Goal: Task Accomplishment & Management: Use online tool/utility

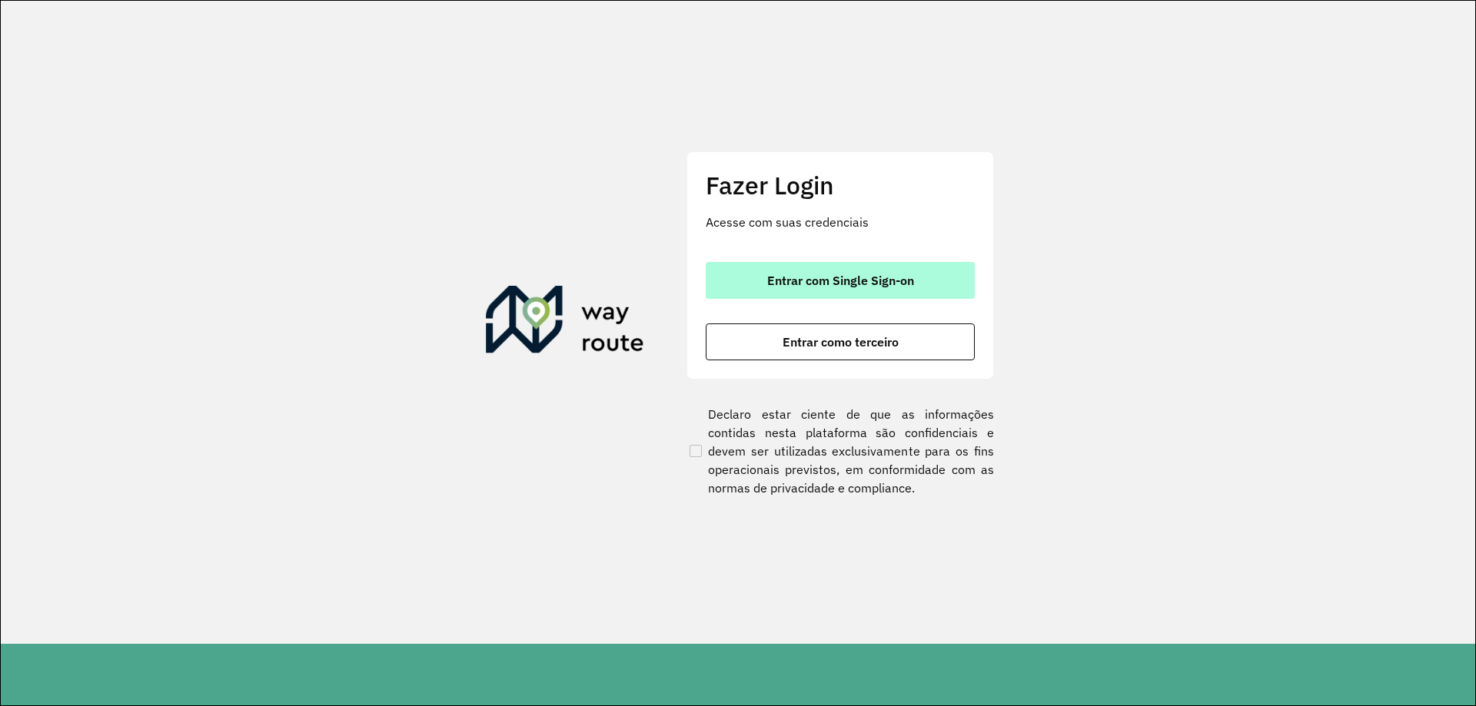
click at [789, 291] on button "Entrar com Single Sign-on" at bounding box center [840, 280] width 269 height 37
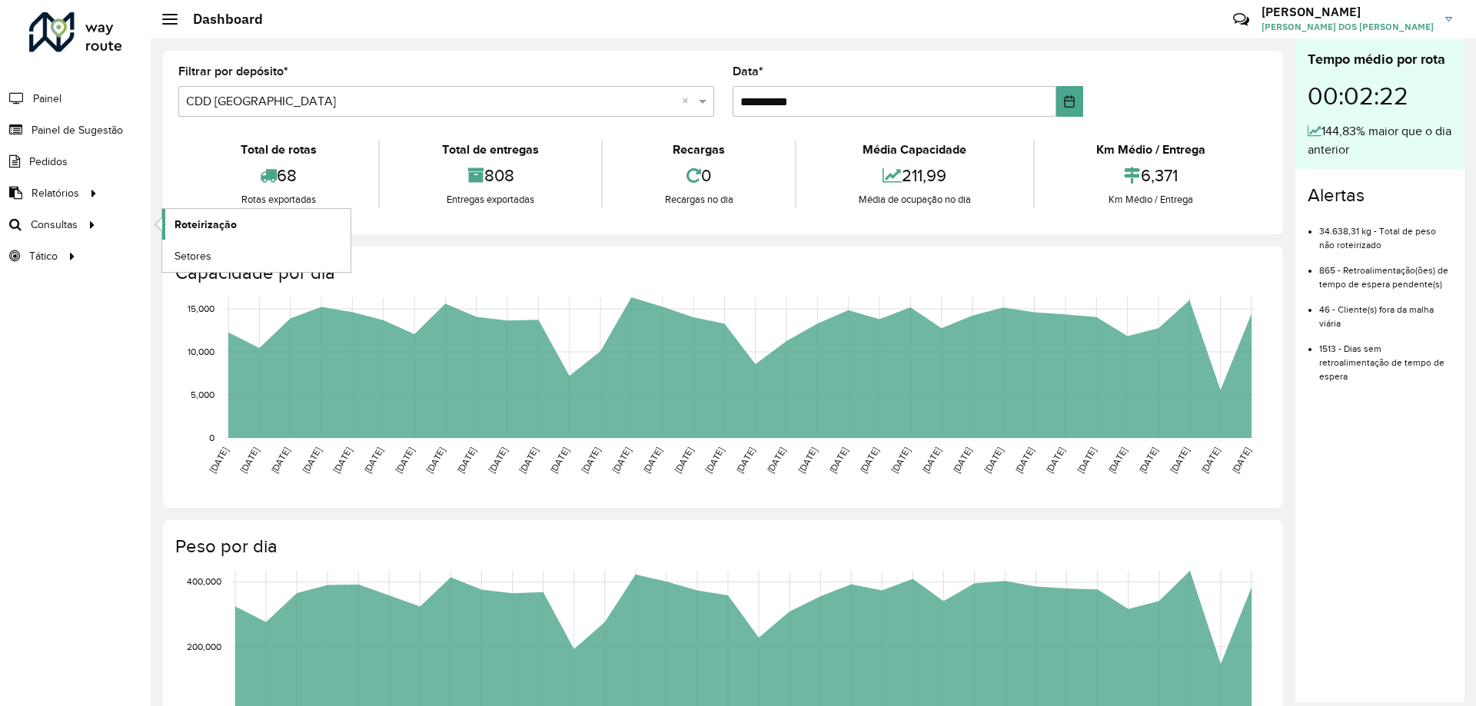
click at [198, 224] on span "Roteirização" at bounding box center [205, 225] width 62 height 16
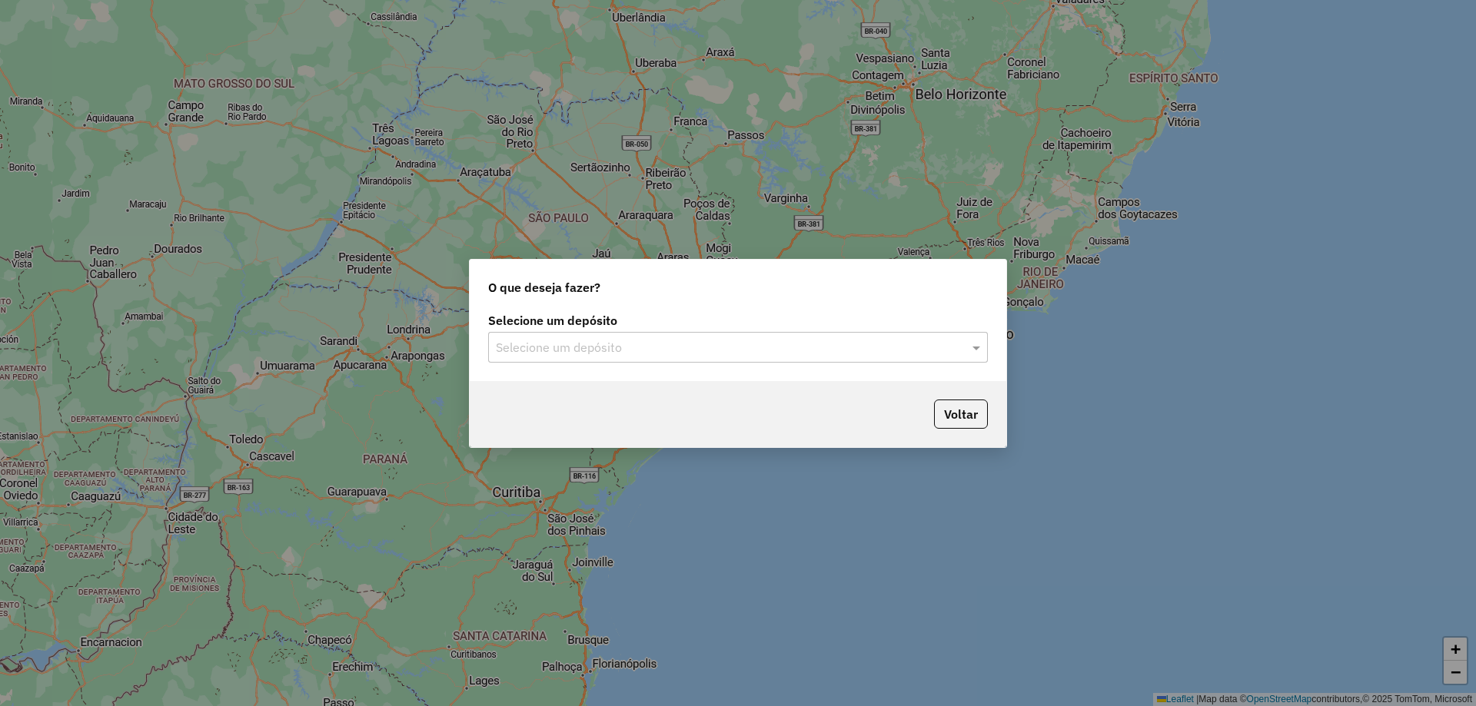
click at [666, 365] on div "Selecione um depósito Selecione um depósito" at bounding box center [738, 345] width 536 height 72
click at [660, 360] on div "Selecione um depósito" at bounding box center [738, 347] width 500 height 31
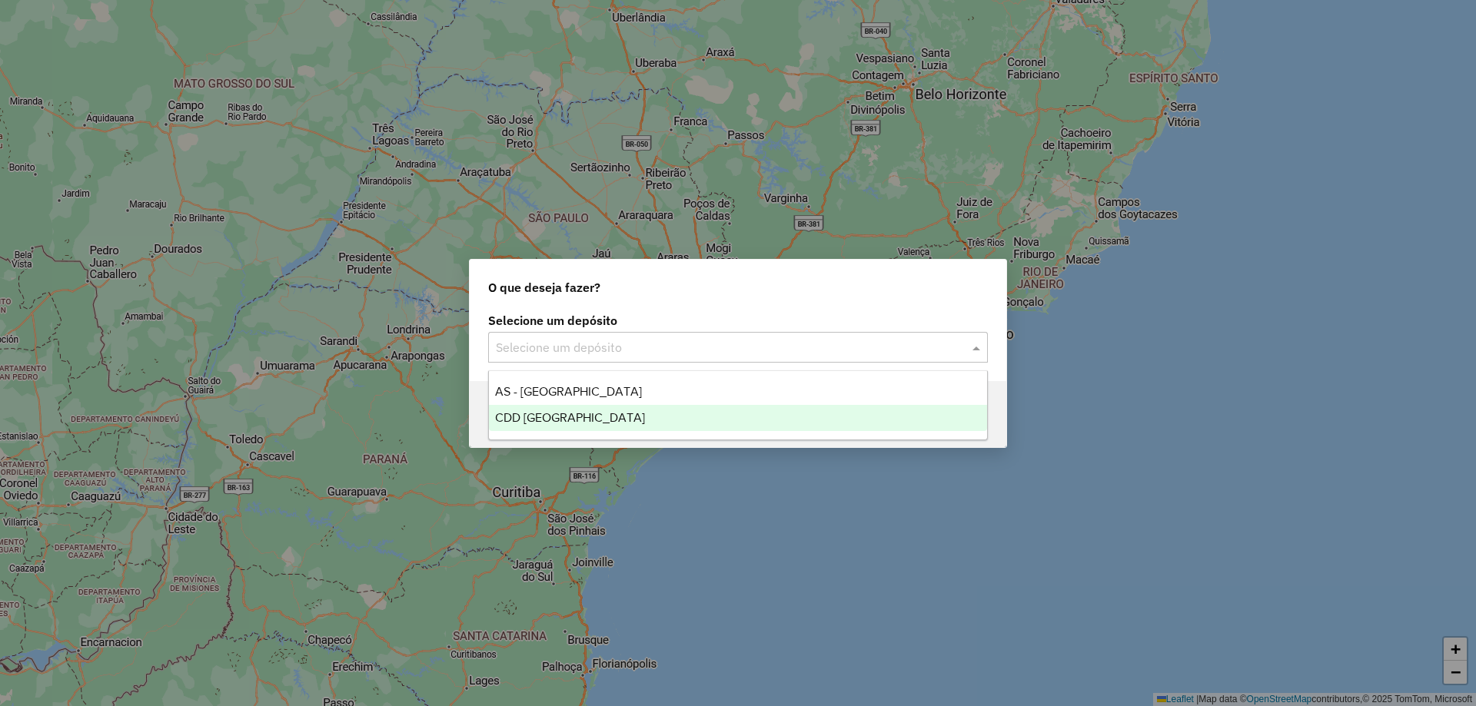
click at [613, 423] on div "CDD [GEOGRAPHIC_DATA]" at bounding box center [738, 418] width 498 height 26
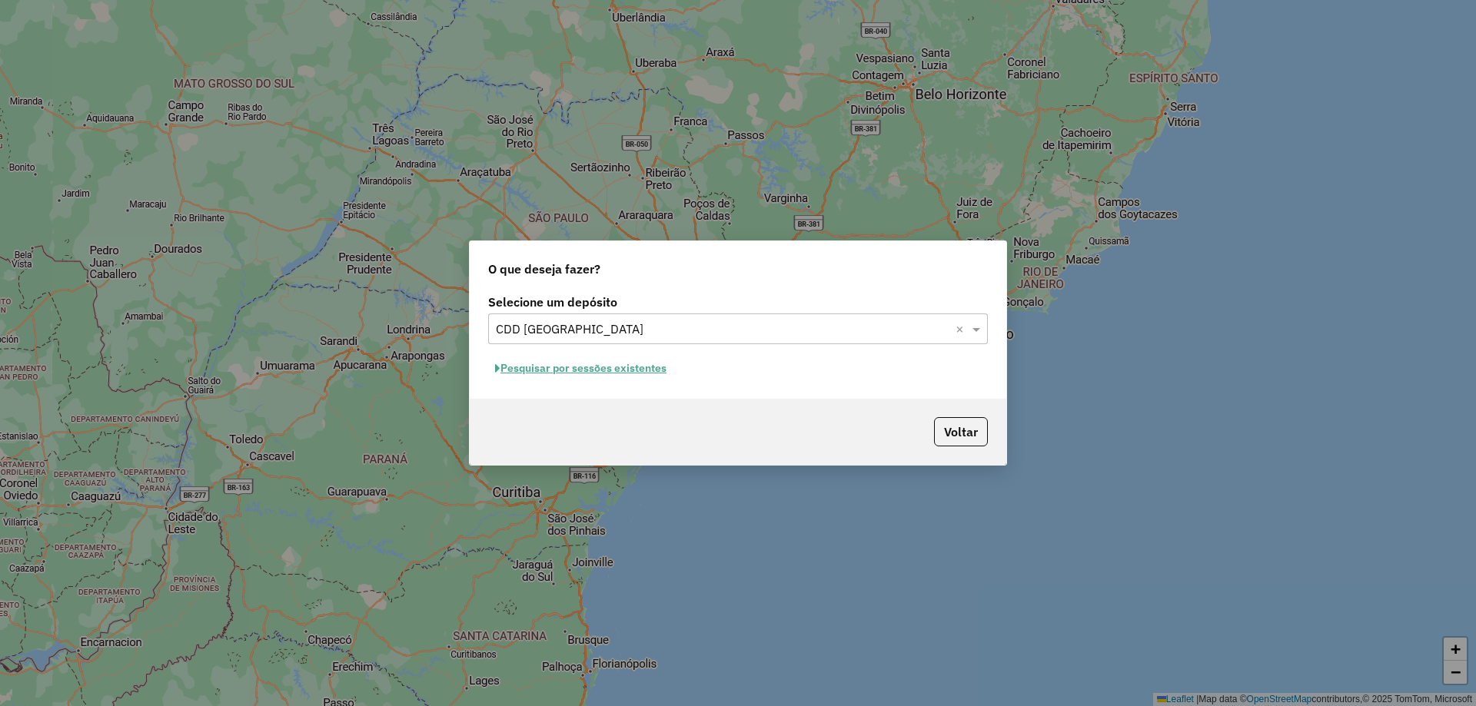
click at [596, 367] on button "Pesquisar por sessões existentes" at bounding box center [580, 369] width 185 height 24
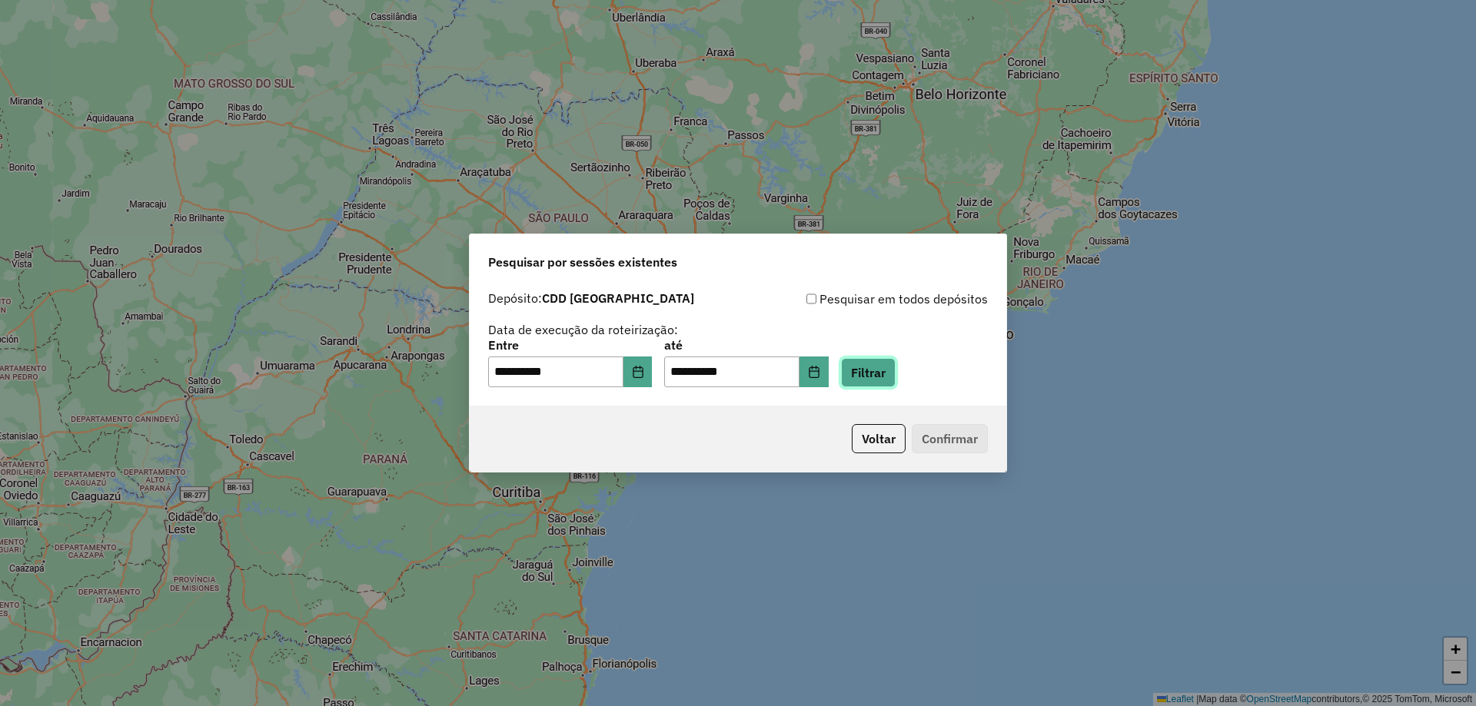
click at [895, 380] on button "Filtrar" at bounding box center [868, 372] width 55 height 29
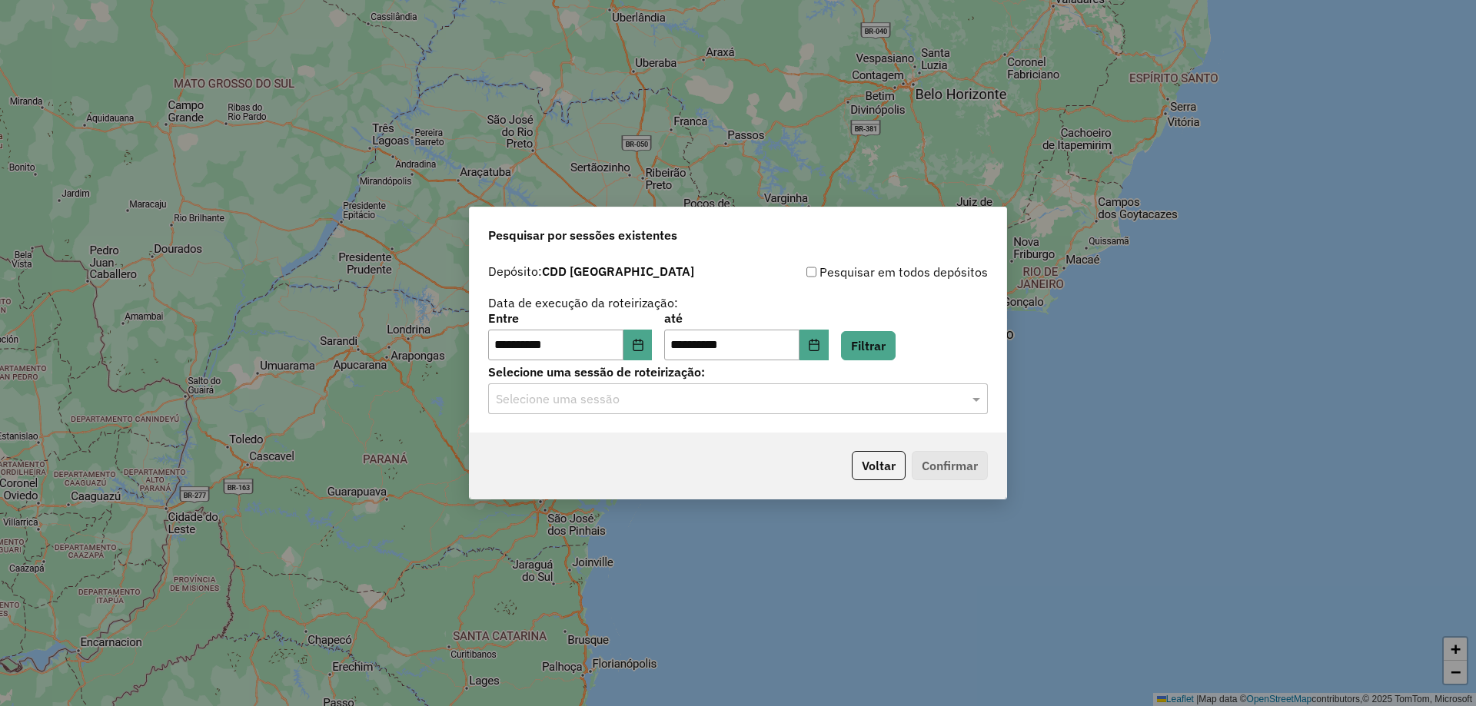
click at [582, 404] on input "text" at bounding box center [722, 399] width 453 height 18
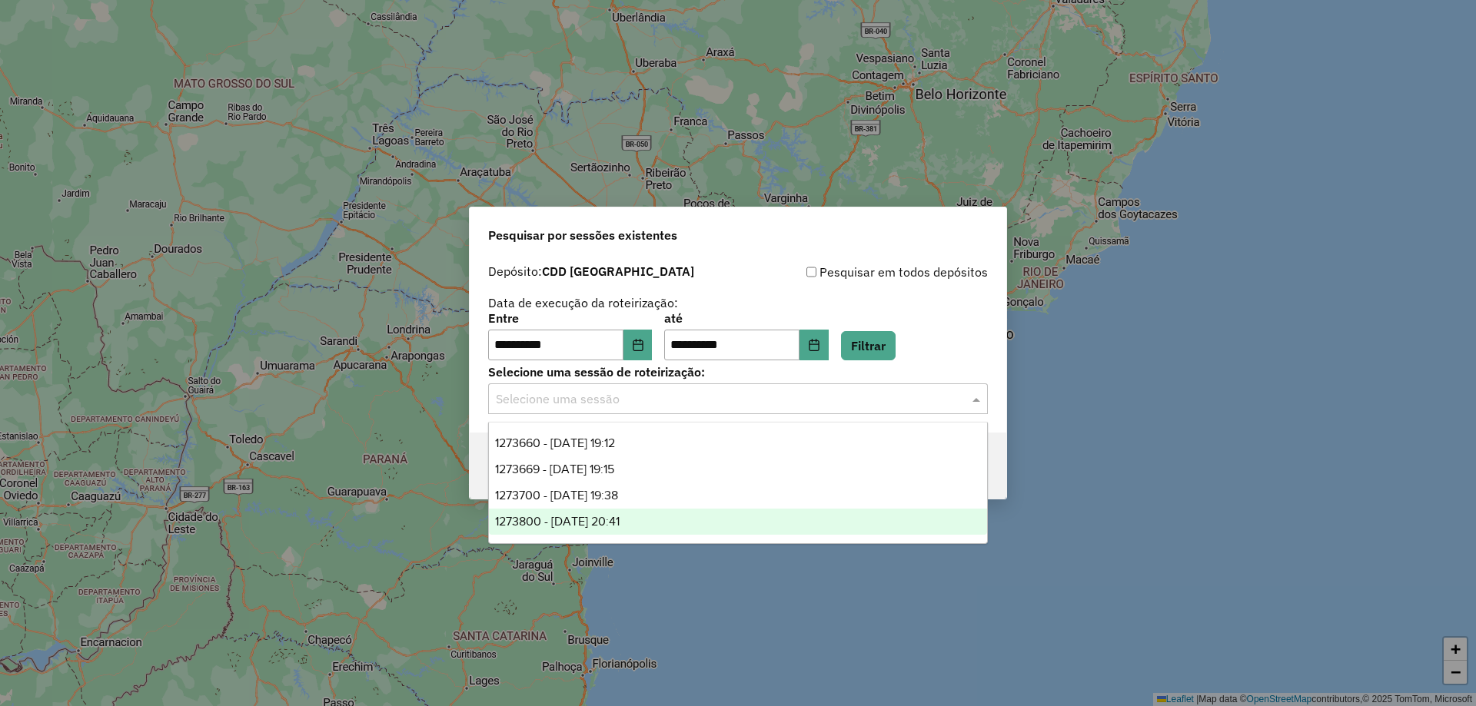
click at [576, 520] on span "1273800 - 11/09/2025 20:41" at bounding box center [557, 521] width 125 height 13
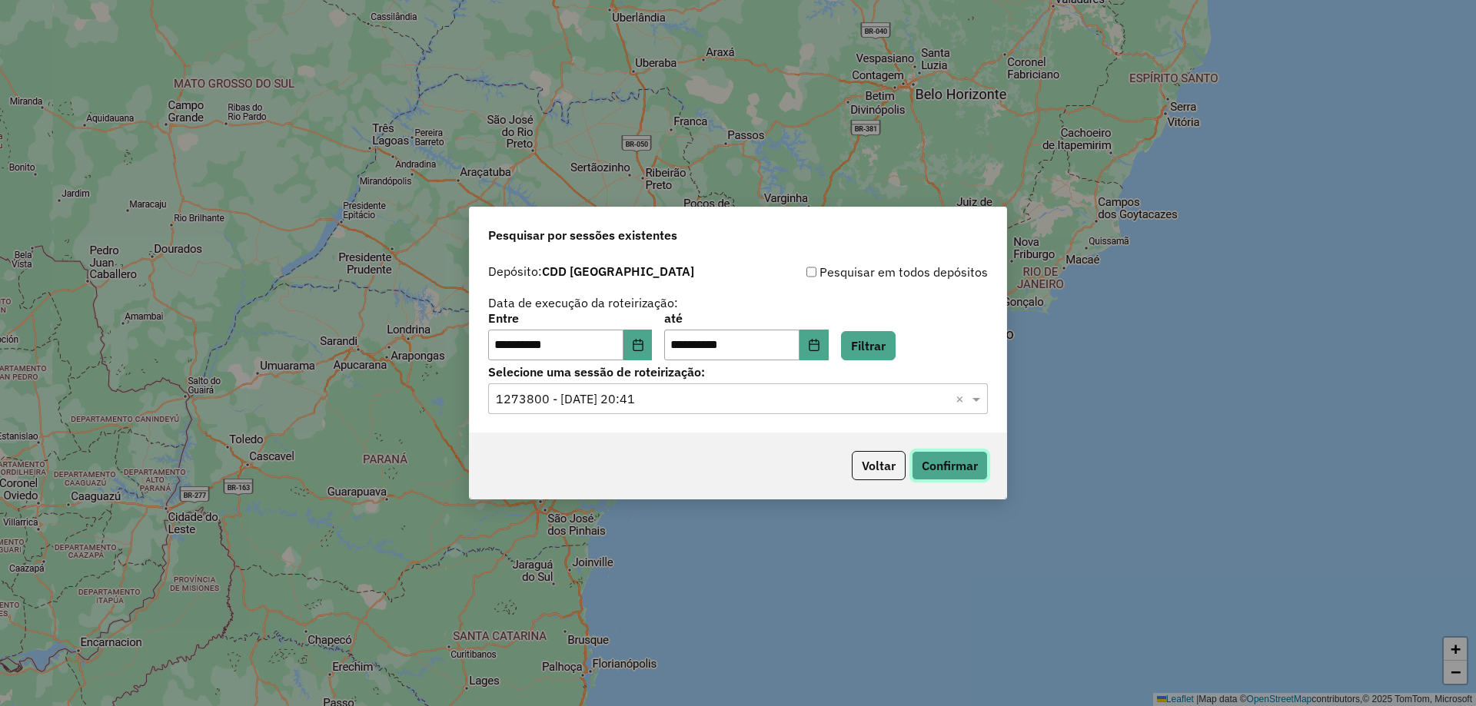
click at [956, 470] on button "Confirmar" at bounding box center [950, 465] width 76 height 29
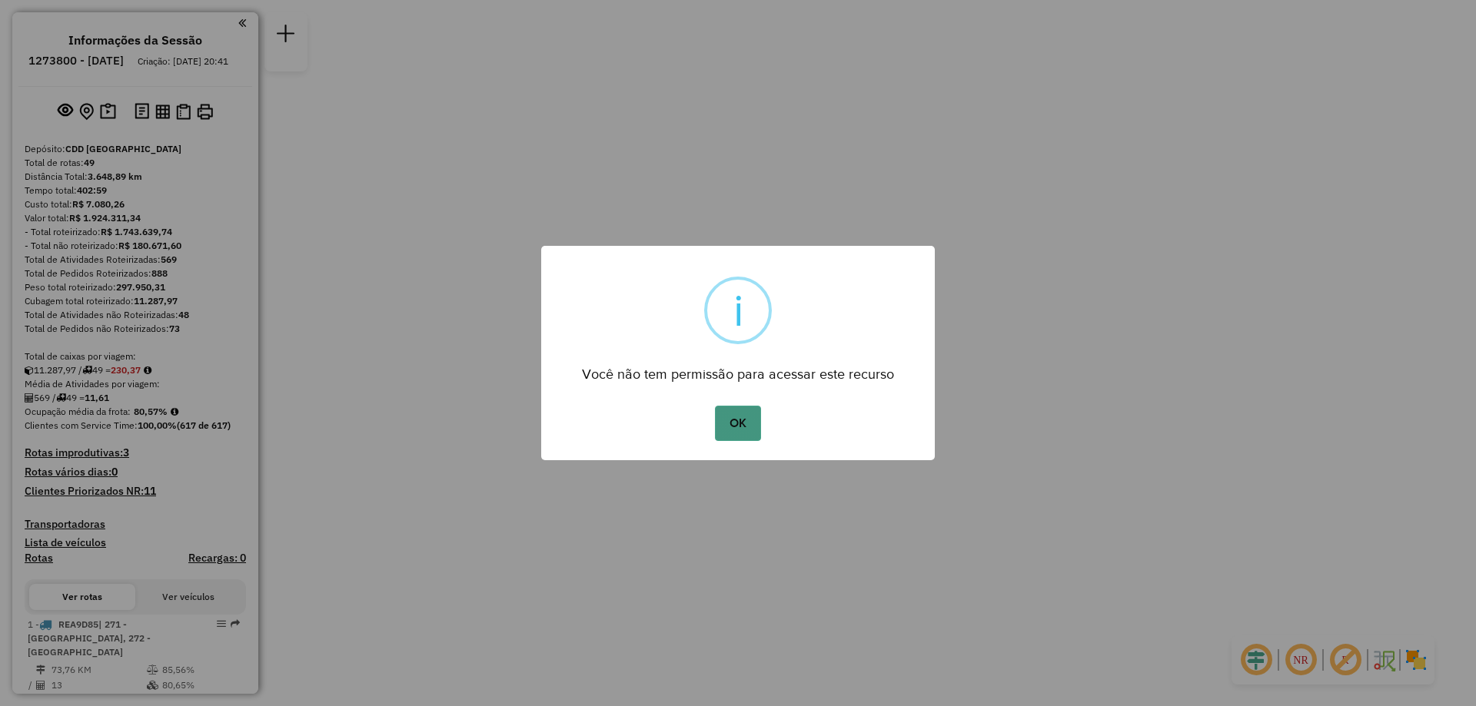
click at [742, 427] on button "OK" at bounding box center [737, 423] width 45 height 35
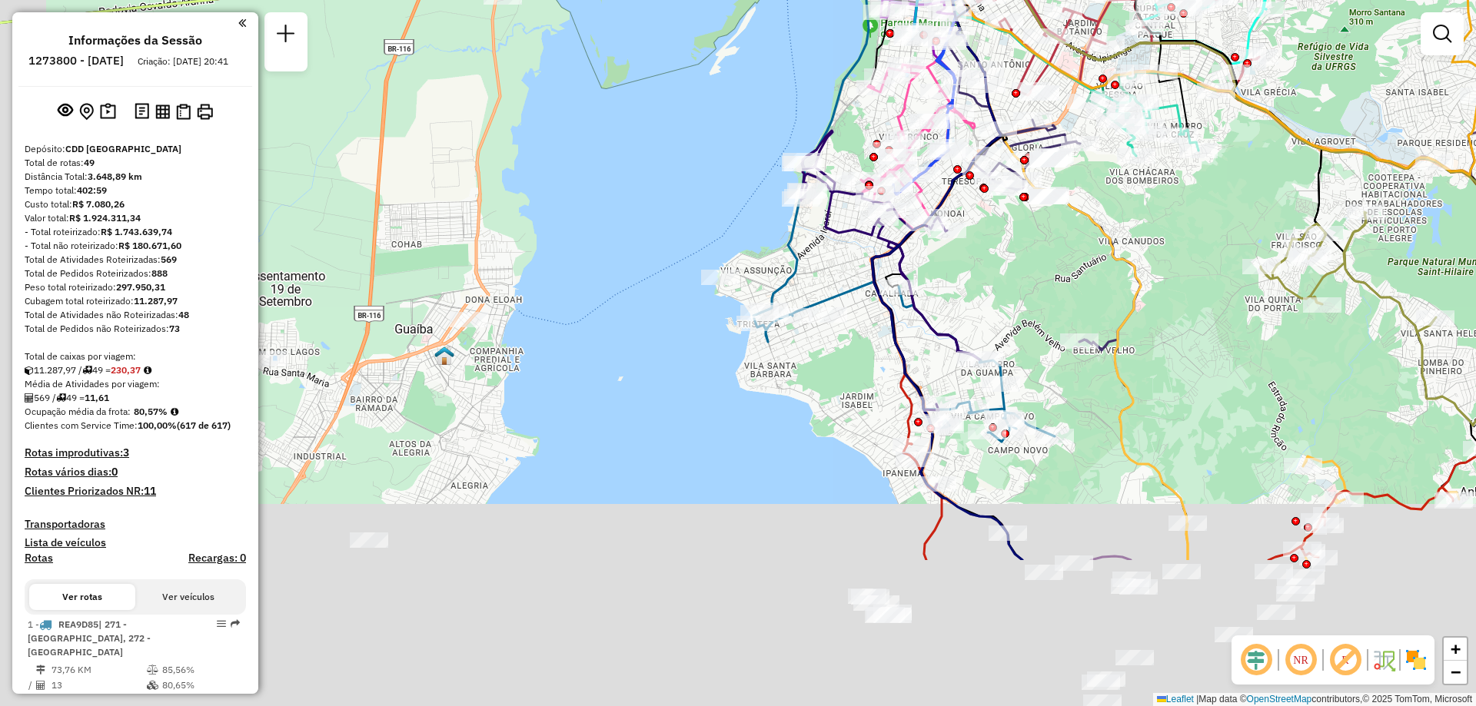
drag, startPoint x: 503, startPoint y: 450, endPoint x: 731, endPoint y: 179, distance: 354.1
click at [727, 175] on div "Janela de atendimento Grade de atendimento Capacidade Transportadoras Veículos …" at bounding box center [738, 353] width 1476 height 706
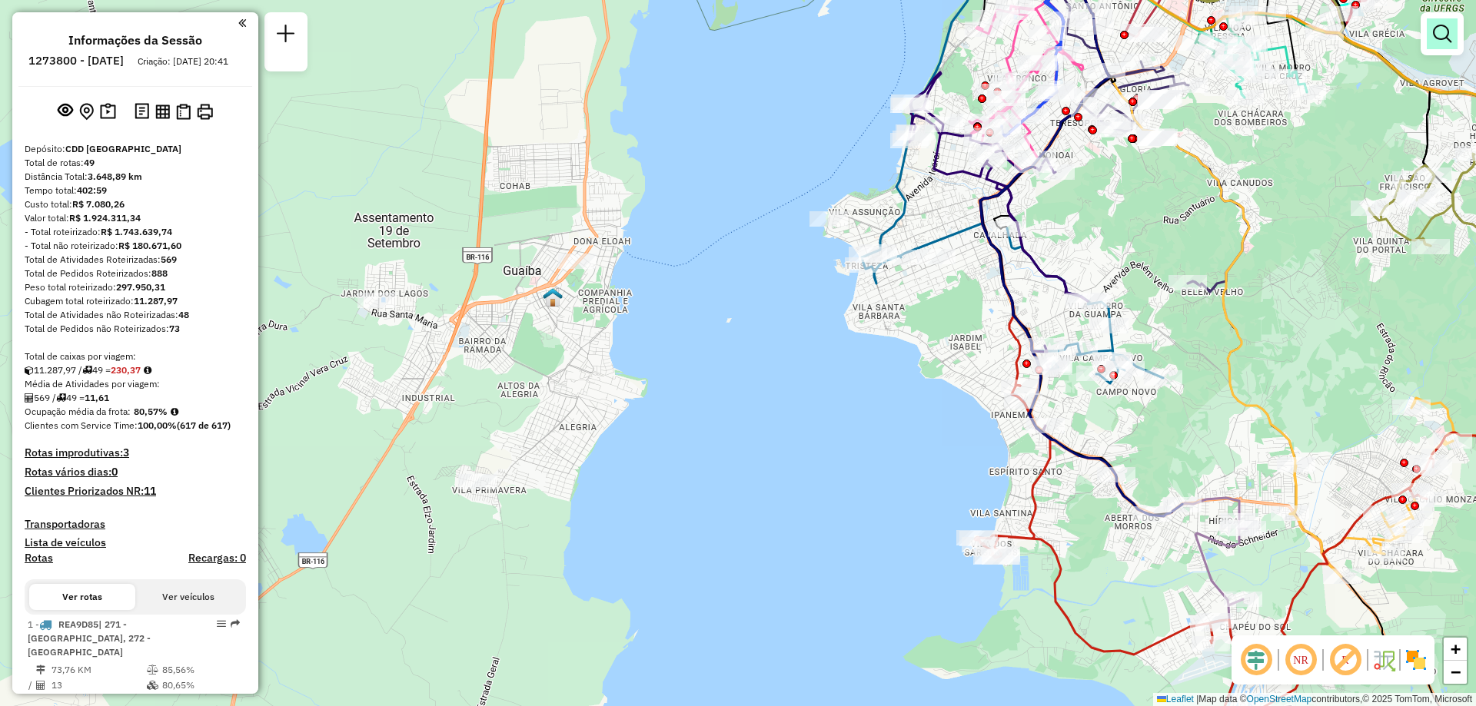
click at [1431, 38] on link at bounding box center [1441, 33] width 31 height 31
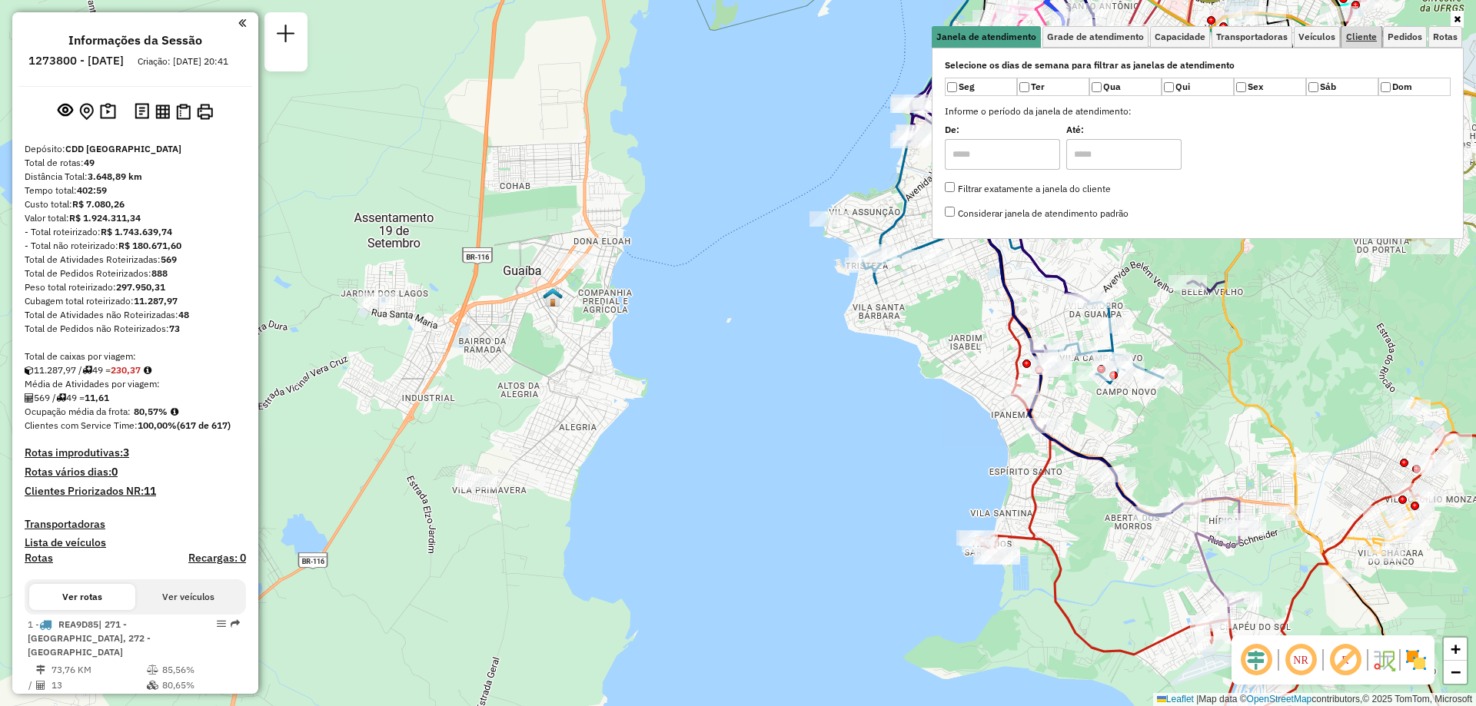
click at [1353, 28] on link "Cliente" at bounding box center [1361, 37] width 40 height 22
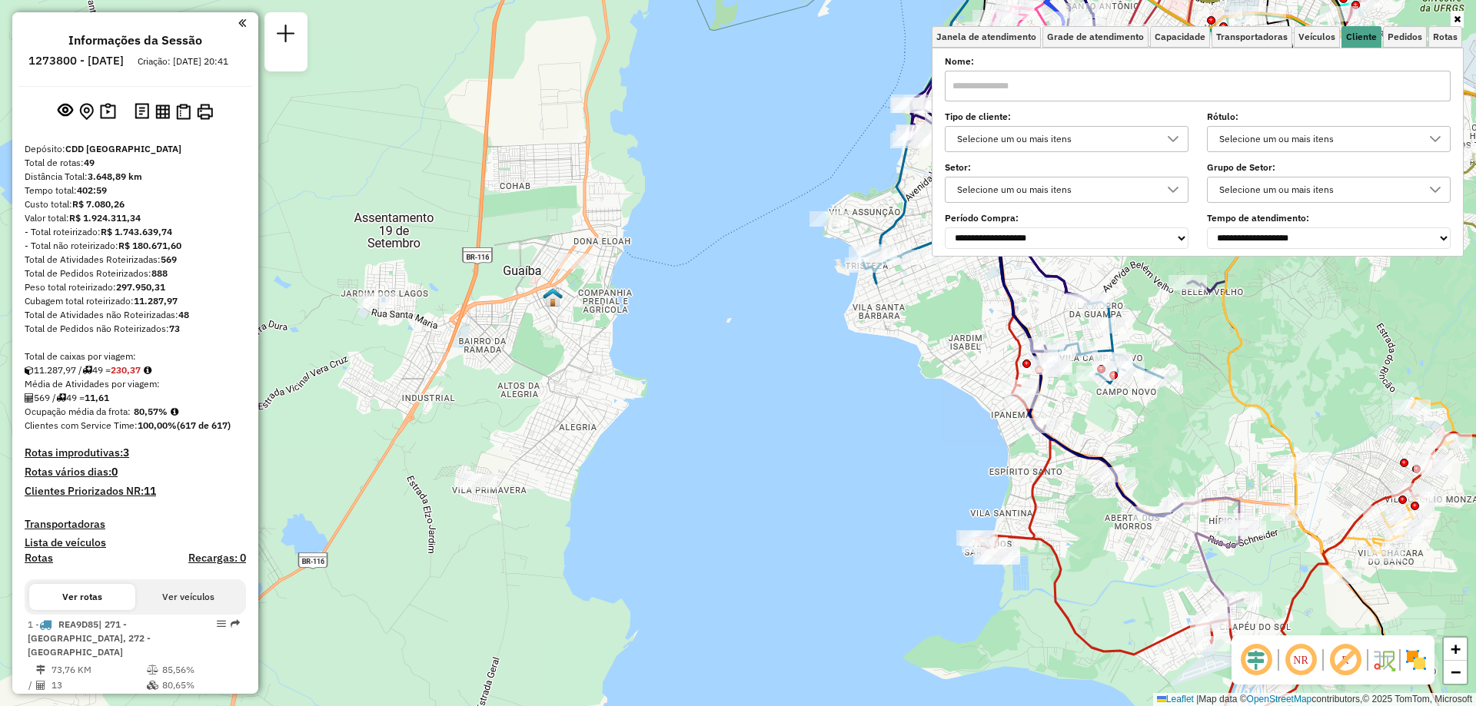
click at [1087, 97] on input "text" at bounding box center [1198, 86] width 506 height 31
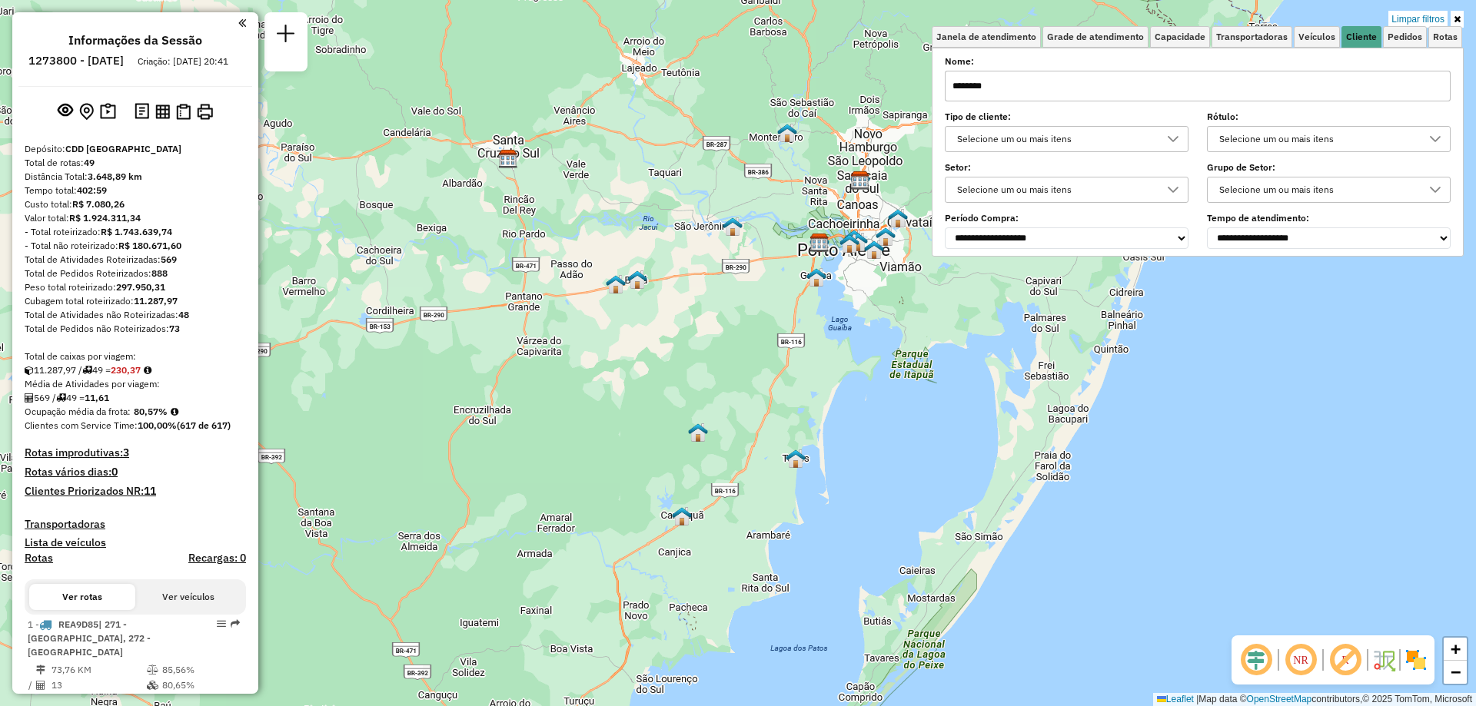
type input "********"
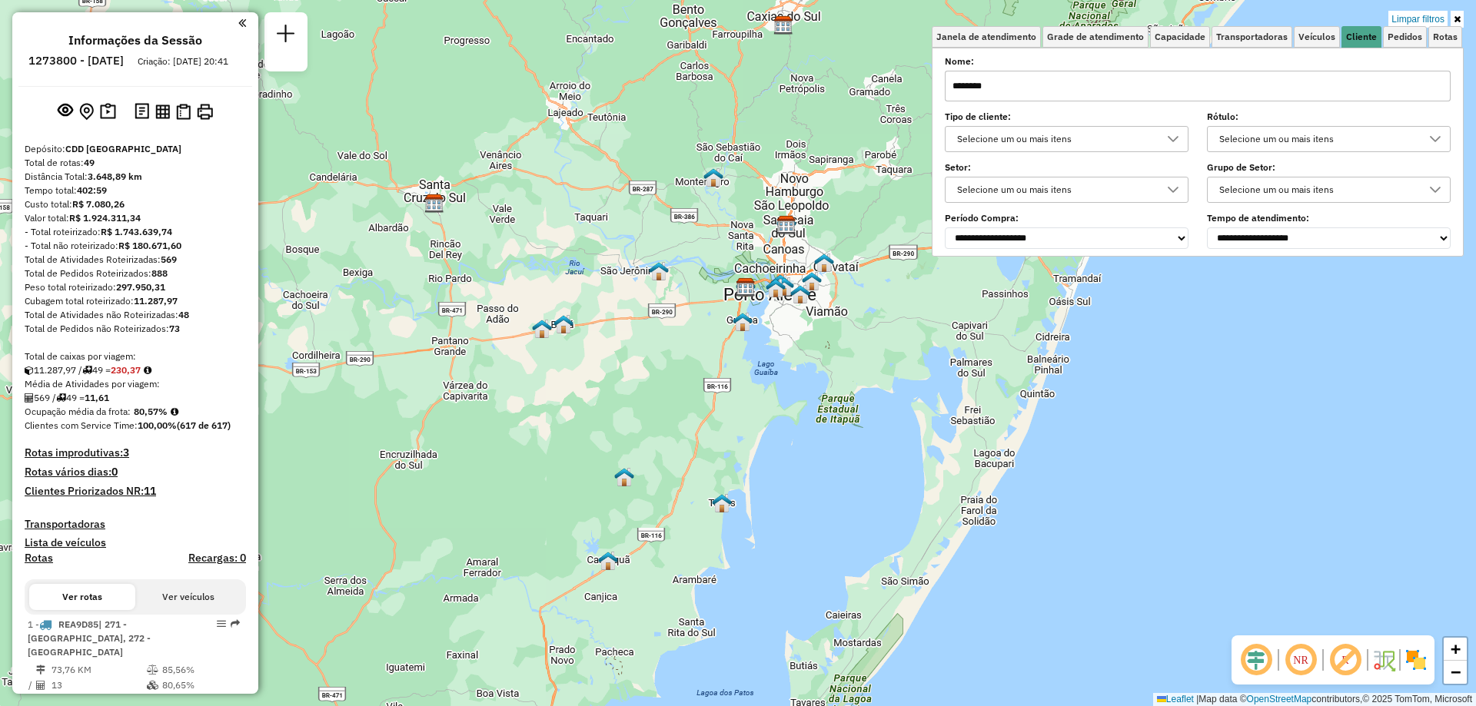
drag, startPoint x: 872, startPoint y: 303, endPoint x: 791, endPoint y: 354, distance: 96.4
click at [791, 354] on div "Limpar filtros Janela de atendimento Grade de atendimento Capacidade Transporta…" at bounding box center [738, 353] width 1476 height 706
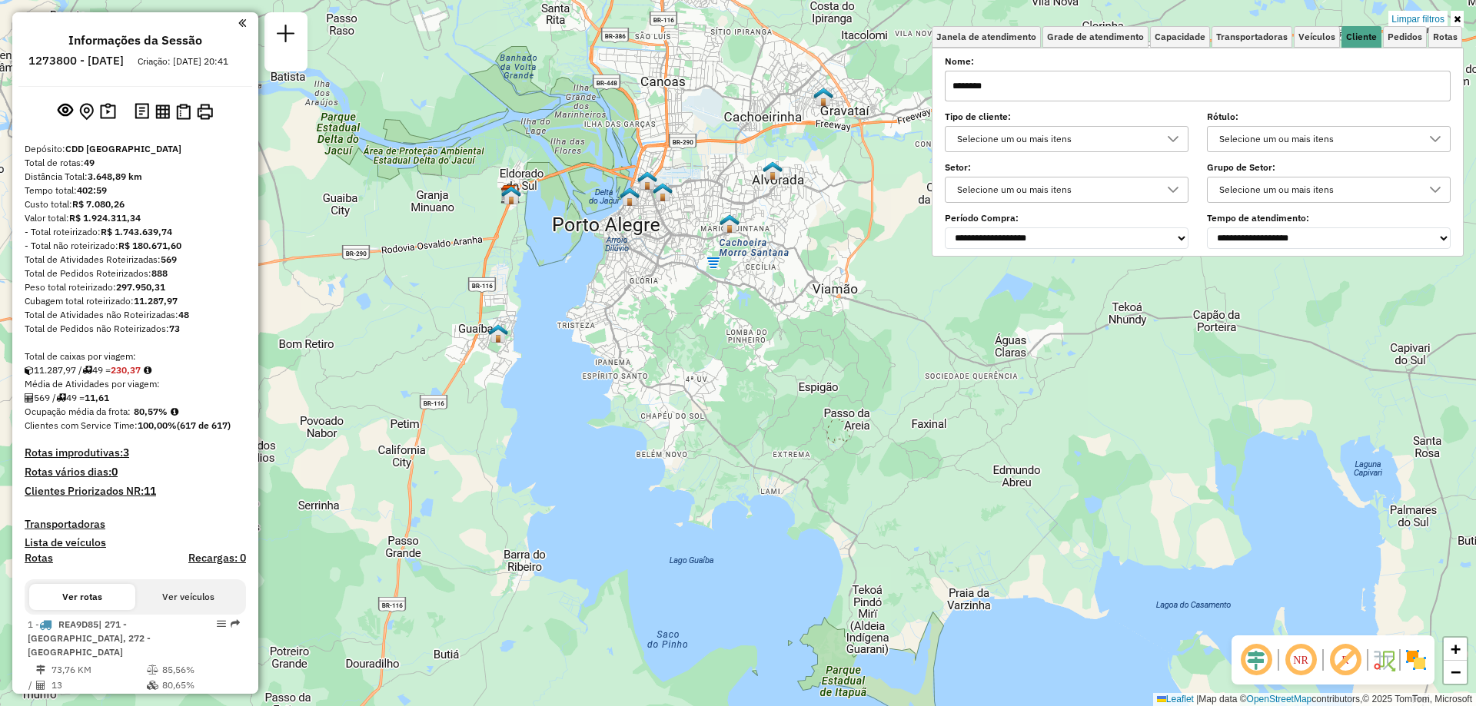
drag, startPoint x: 1016, startPoint y: 83, endPoint x: 945, endPoint y: 91, distance: 71.9
click at [945, 91] on div "Selecione os dias de semana para filtrar as janelas de atendimento Seg Ter Qua …" at bounding box center [1198, 152] width 532 height 209
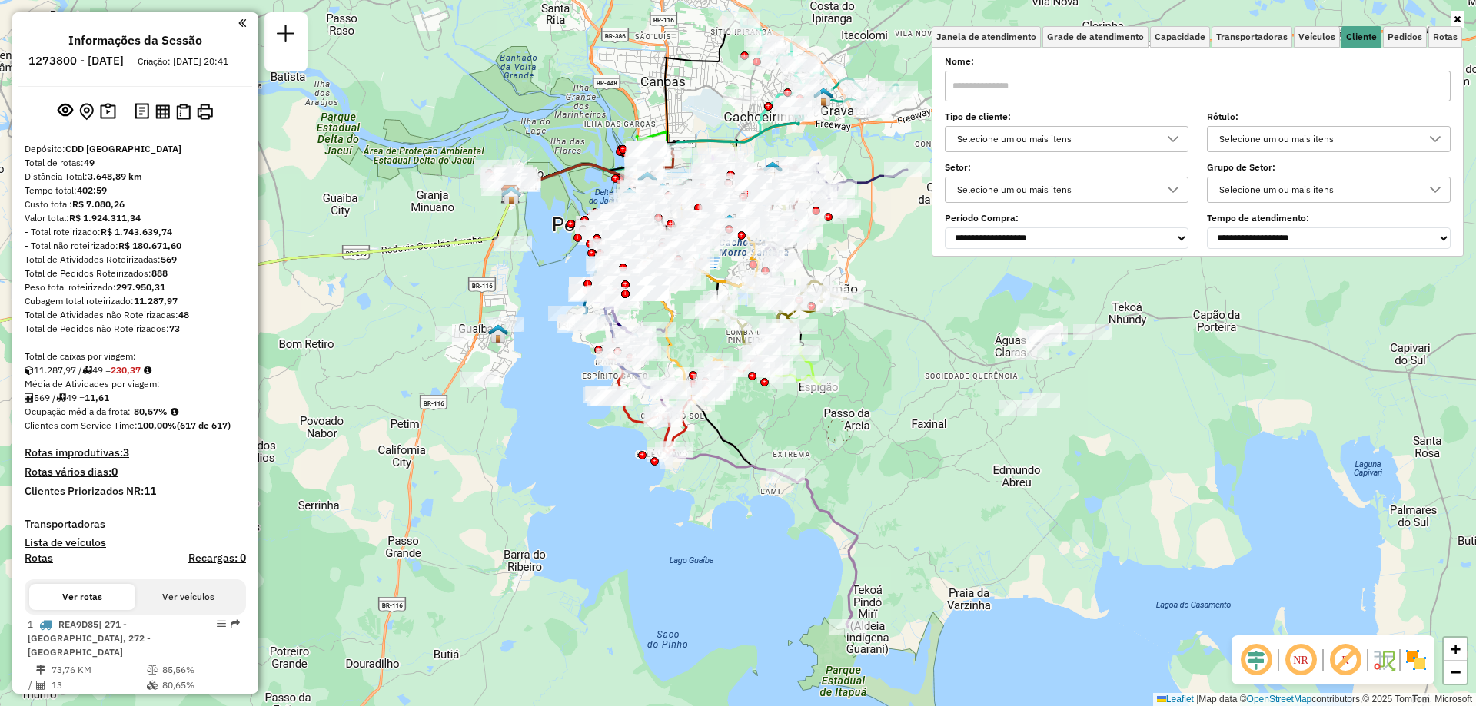
click at [1458, 22] on icon at bounding box center [1456, 19] width 7 height 9
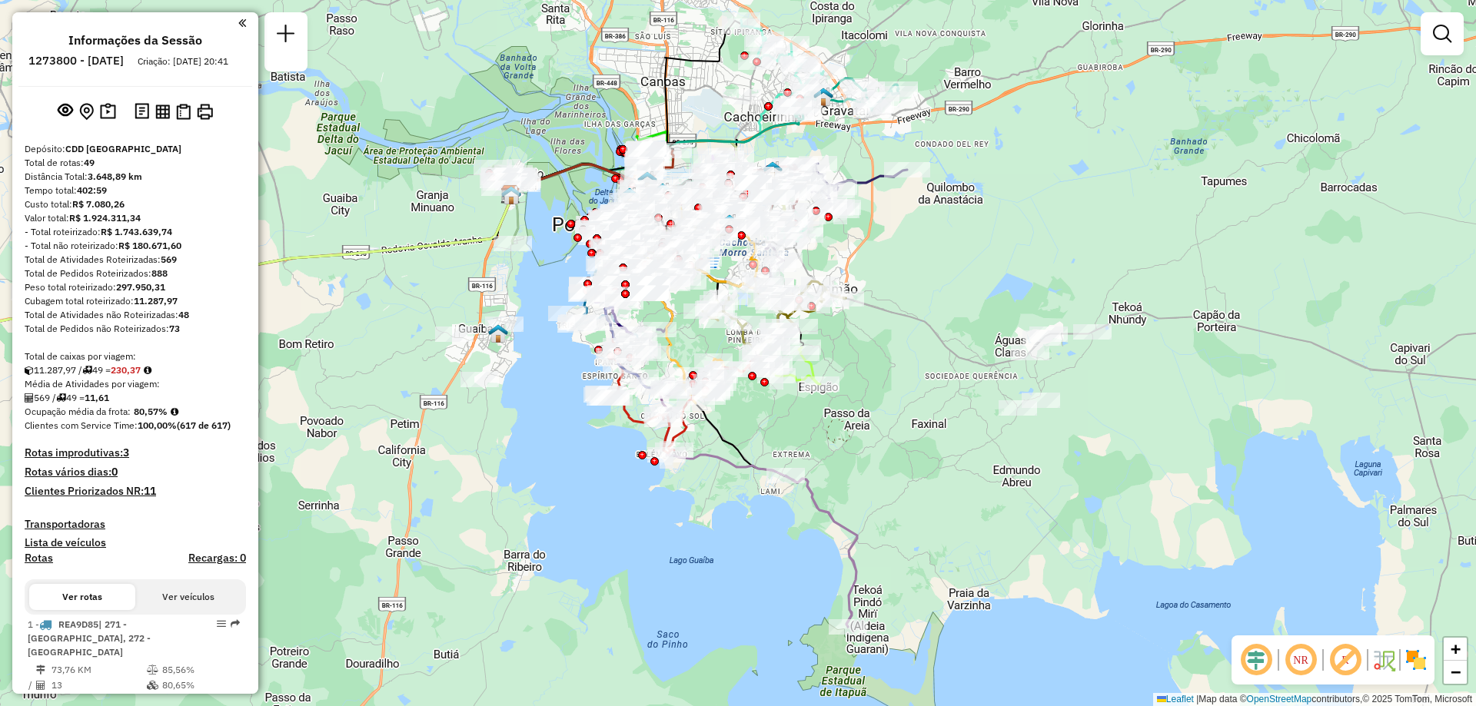
click at [1261, 107] on div "Janela de atendimento Grade de atendimento Capacidade Transportadoras Veículos …" at bounding box center [738, 353] width 1476 height 706
click at [586, 95] on input "********" at bounding box center [746, 92] width 461 height 31
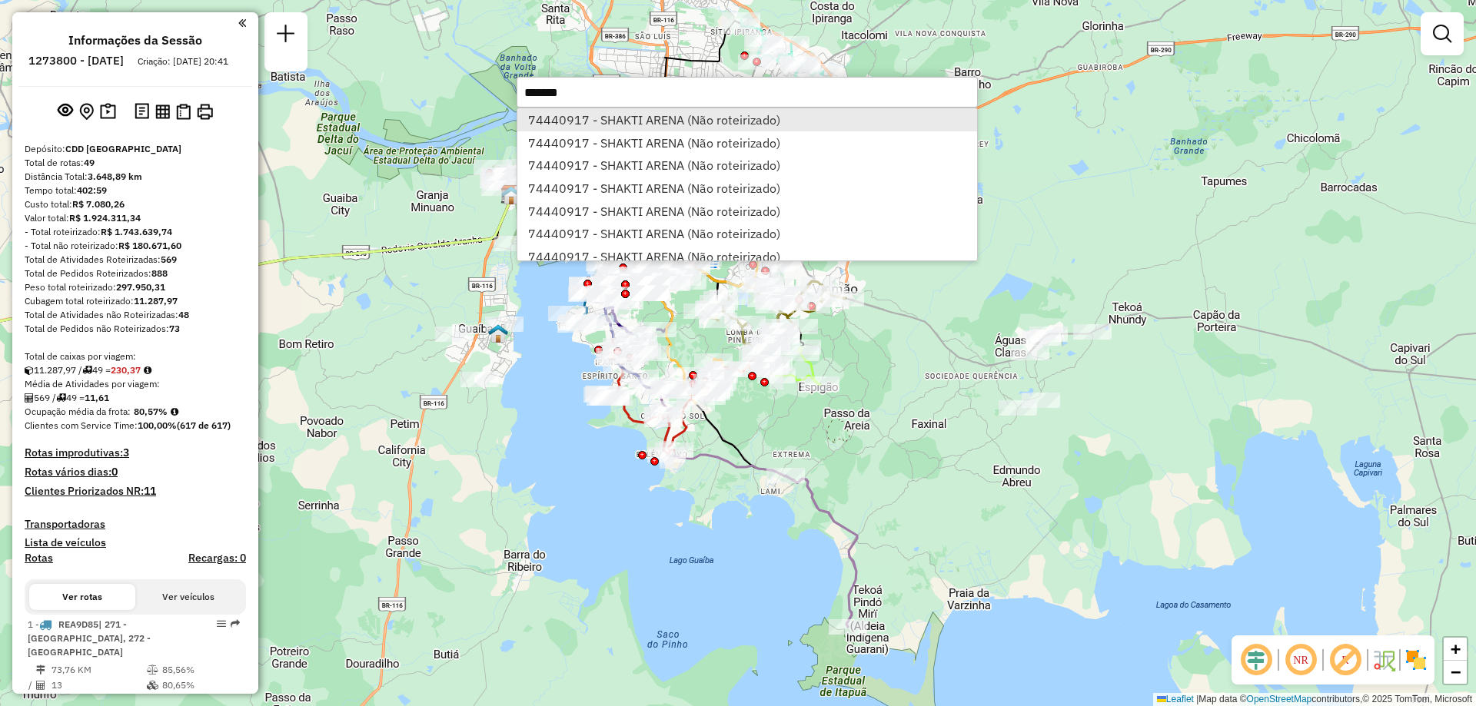
type input "*******"
click at [551, 118] on li "74440917 - SHAKTI ARENA (Não roteirizado)" at bounding box center [747, 119] width 460 height 23
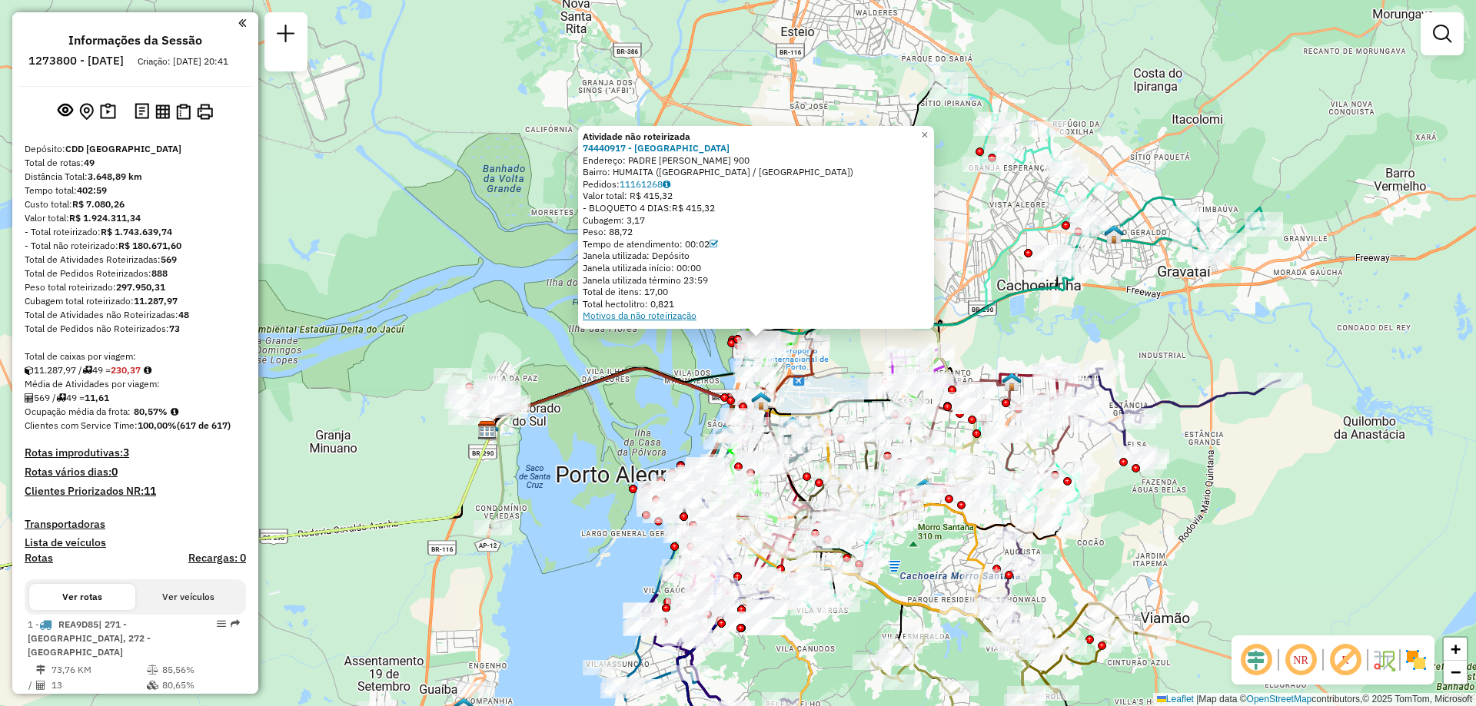
click at [662, 314] on link "Motivos da não roteirização" at bounding box center [640, 316] width 114 height 12
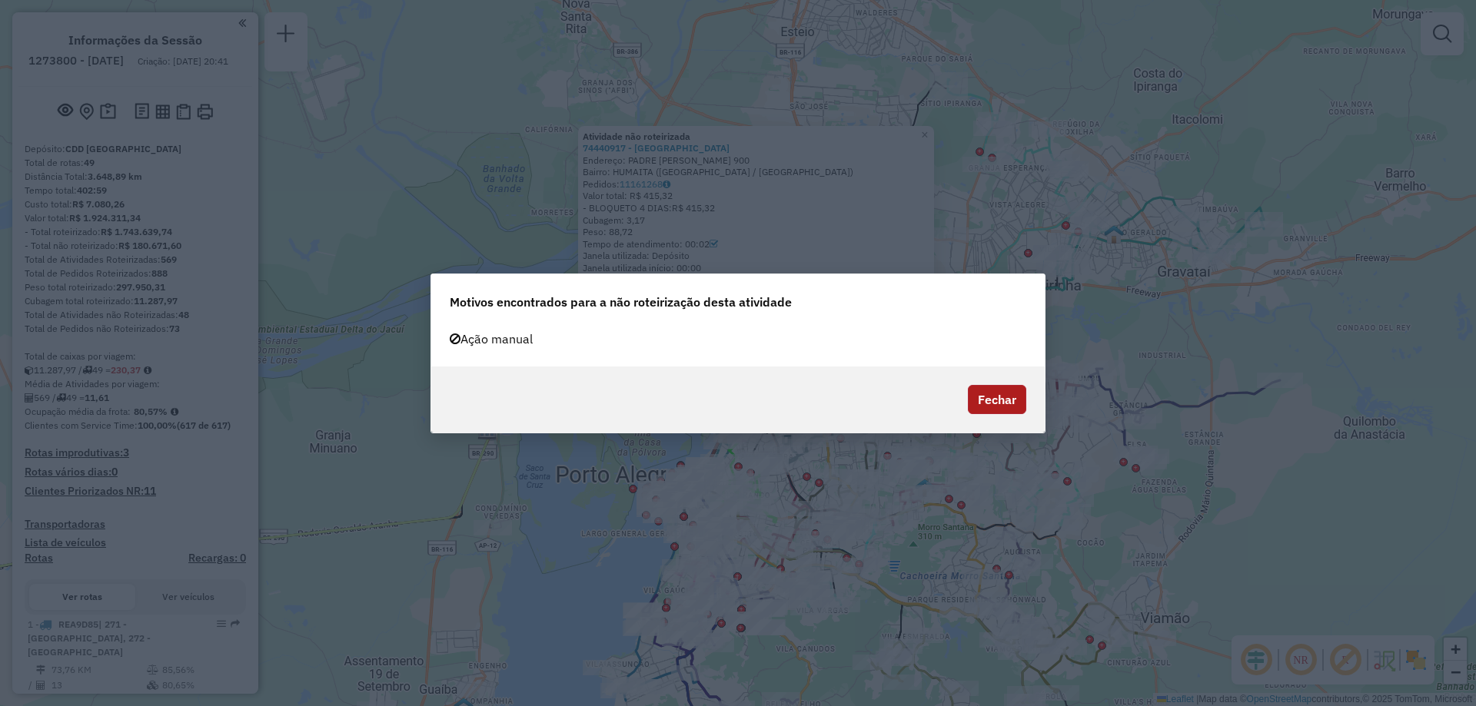
click at [994, 398] on button "Fechar" at bounding box center [997, 399] width 58 height 29
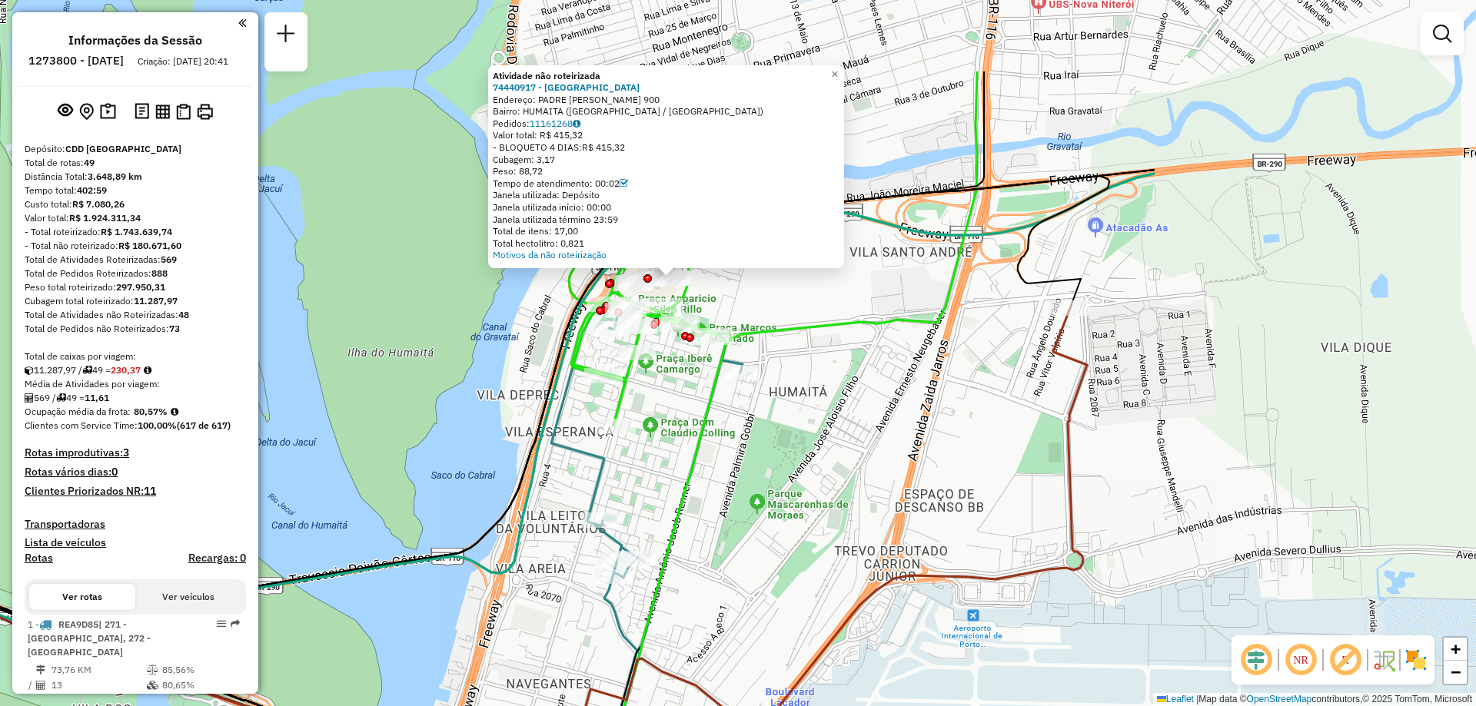
drag, startPoint x: 1011, startPoint y: 156, endPoint x: 543, endPoint y: 298, distance: 489.9
click at [543, 298] on div "Atividade não roteirizada 74440917 - SHAKTI ARENA Endereço: PADRE LEOPOLDO BREN…" at bounding box center [738, 353] width 1476 height 706
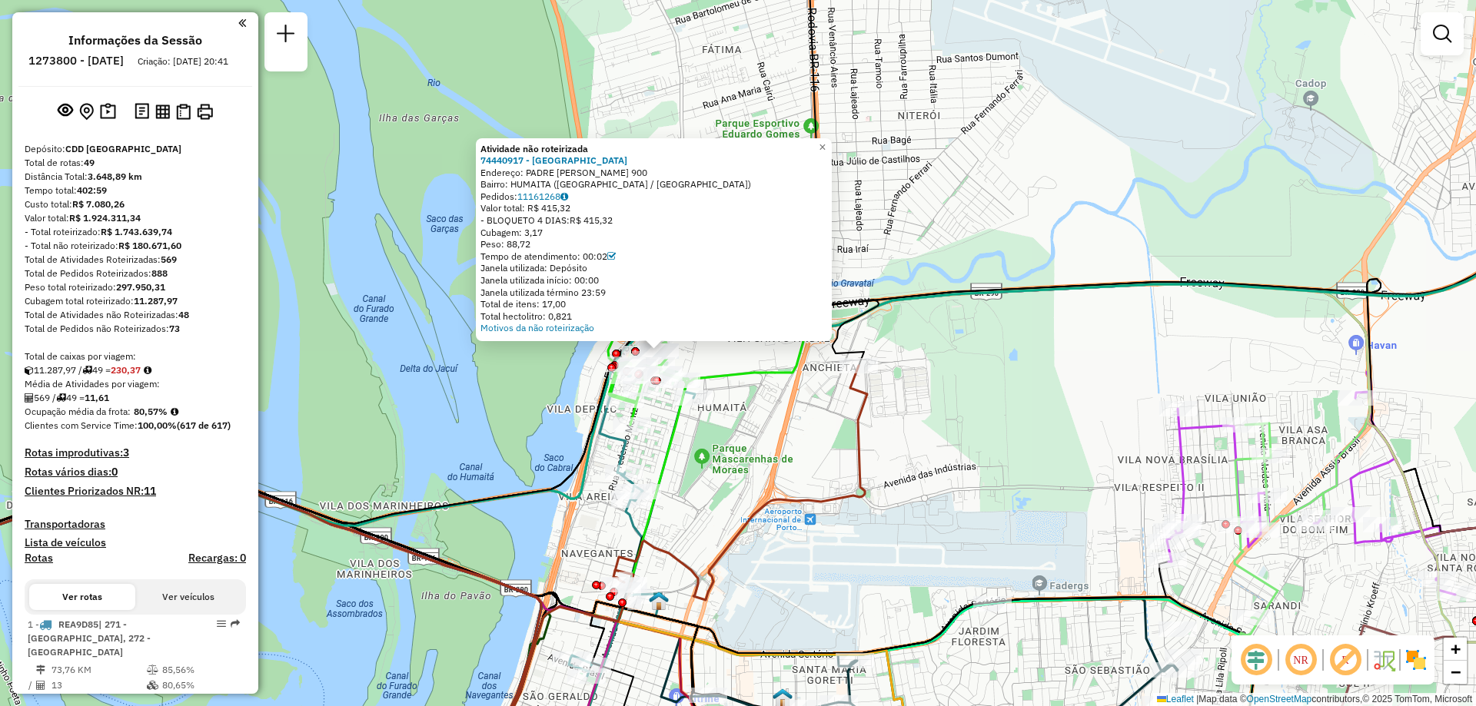
drag, startPoint x: 891, startPoint y: 423, endPoint x: 842, endPoint y: 410, distance: 50.7
click at [842, 410] on div "Atividade não roteirizada 74440917 - SHAKTI ARENA Endereço: PADRE LEOPOLDO BREN…" at bounding box center [738, 353] width 1476 height 706
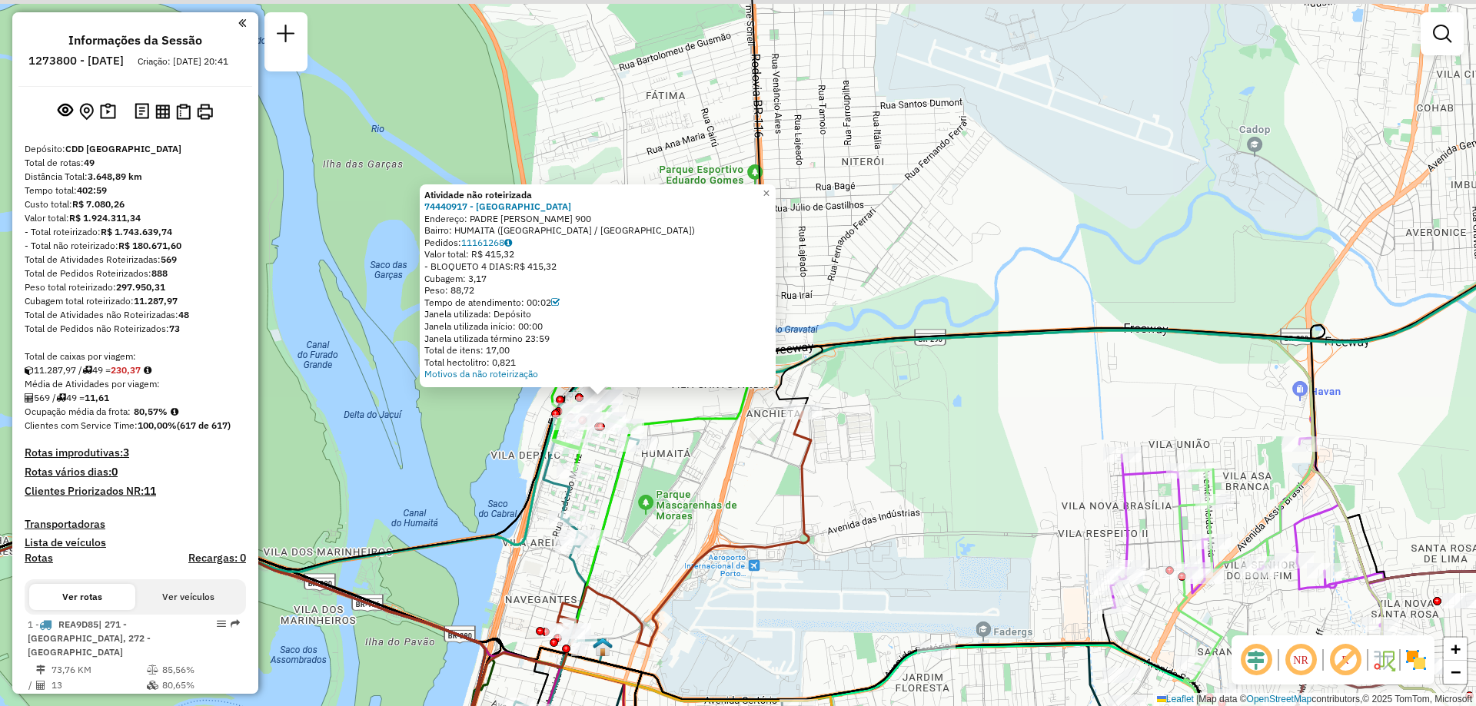
drag, startPoint x: 759, startPoint y: 413, endPoint x: 697, endPoint y: 460, distance: 77.3
click at [698, 460] on div "Atividade não roteirizada 74440917 - SHAKTI ARENA Endereço: PADRE LEOPOLDO BREN…" at bounding box center [738, 353] width 1476 height 706
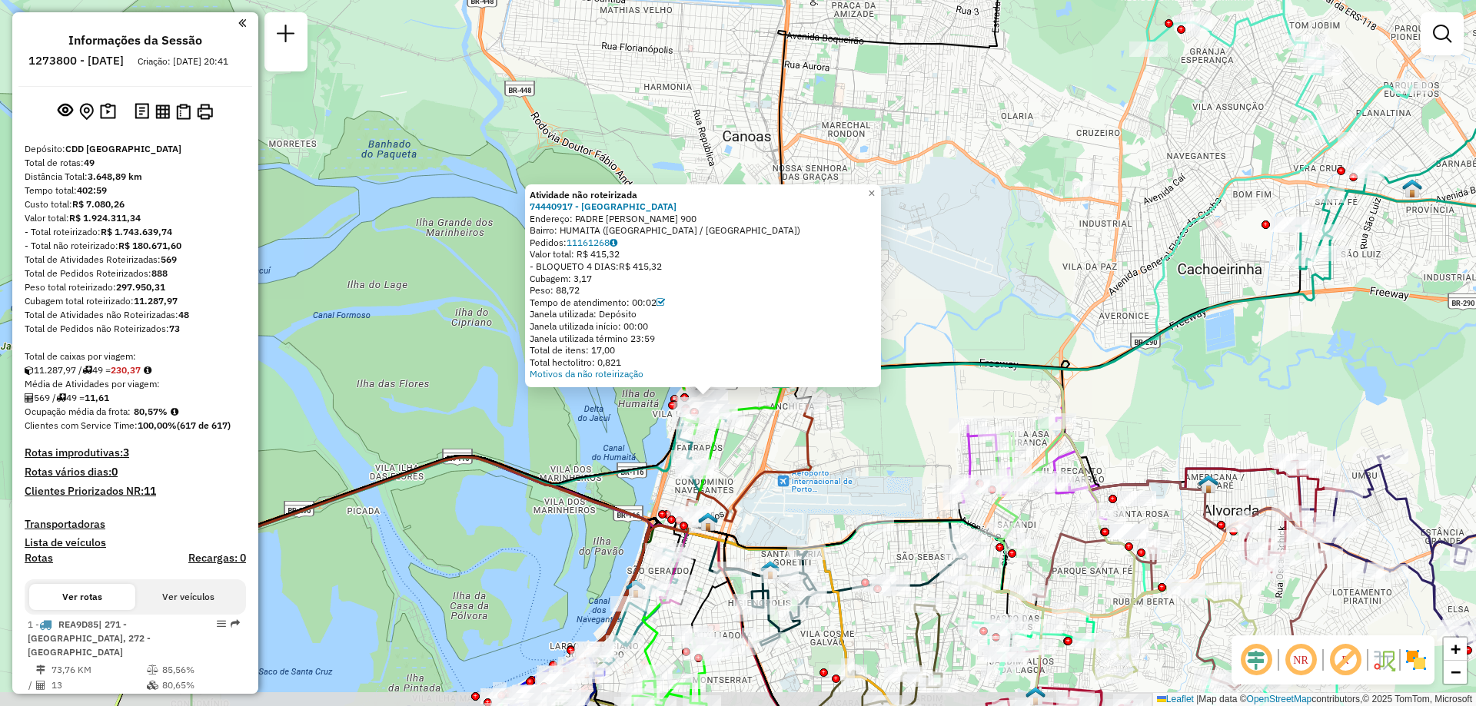
drag, startPoint x: 727, startPoint y: 467, endPoint x: 782, endPoint y: 427, distance: 67.2
click at [782, 427] on div "Atividade não roteirizada 74440917 - SHAKTI ARENA Endereço: PADRE LEOPOLDO BREN…" at bounding box center [738, 353] width 1476 height 706
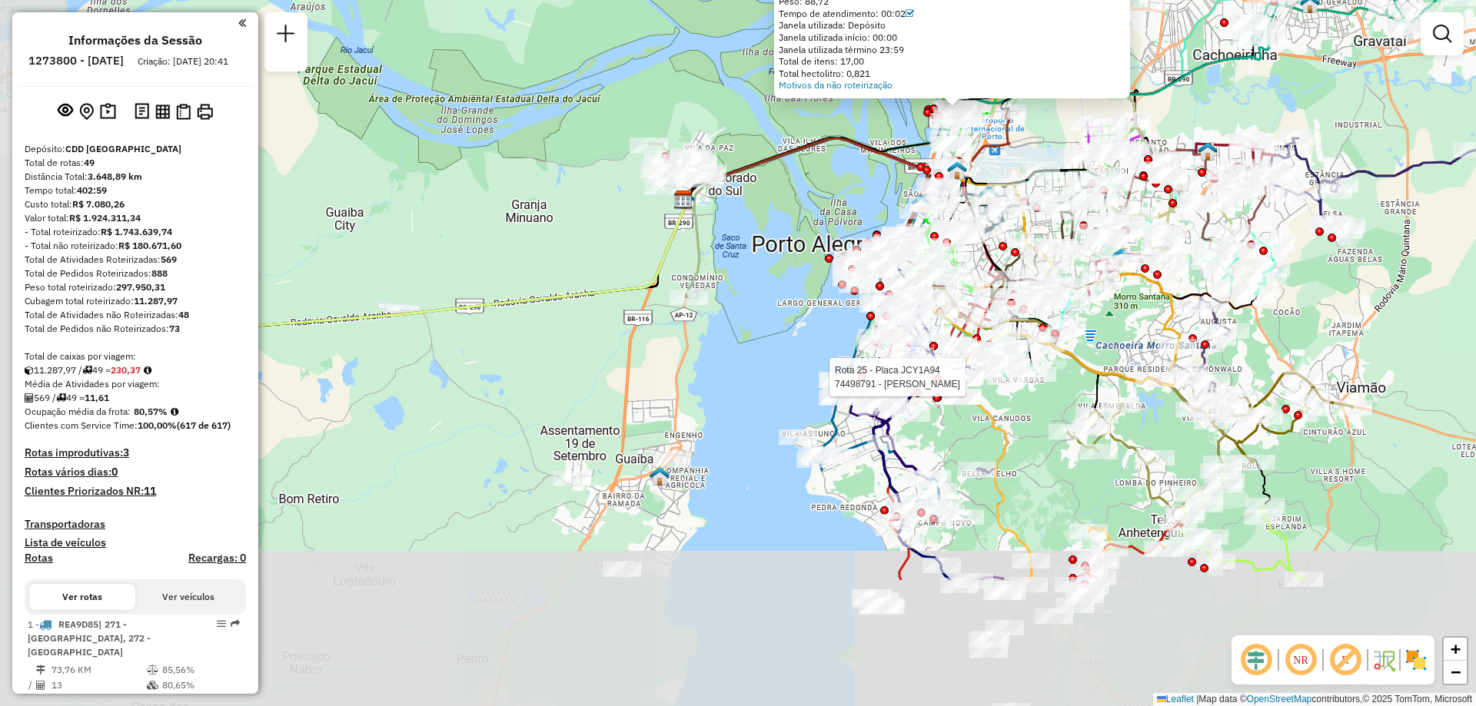
drag, startPoint x: 792, startPoint y: 585, endPoint x: 1010, endPoint y: 388, distance: 293.9
click at [1003, 383] on div at bounding box center [1005, 377] width 38 height 15
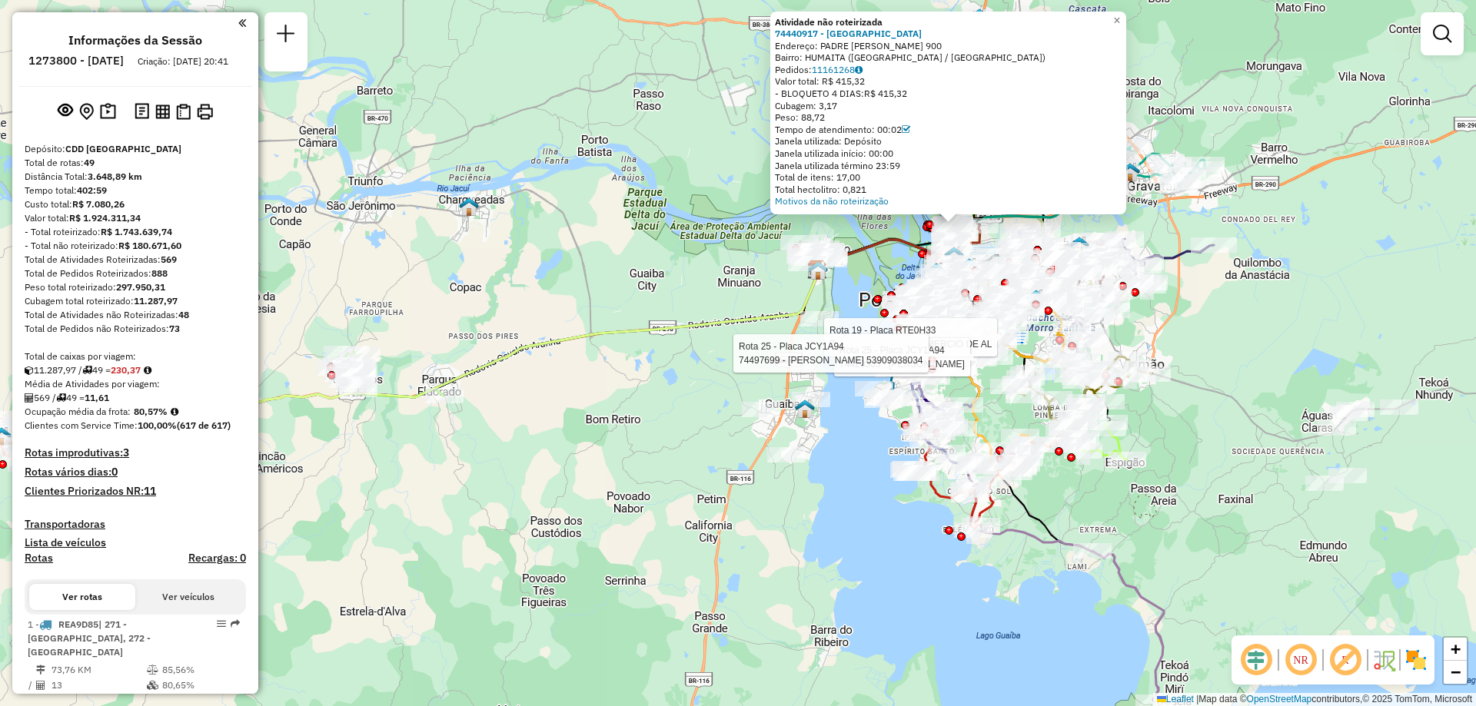
drag, startPoint x: 898, startPoint y: 480, endPoint x: 878, endPoint y: 466, distance: 24.9
click at [878, 466] on div "Rota 19 - Placa RTE0H33 74426877 - ZUPER COMERCIO DE AL Rota 25 - Placa JCY1A94…" at bounding box center [738, 353] width 1476 height 706
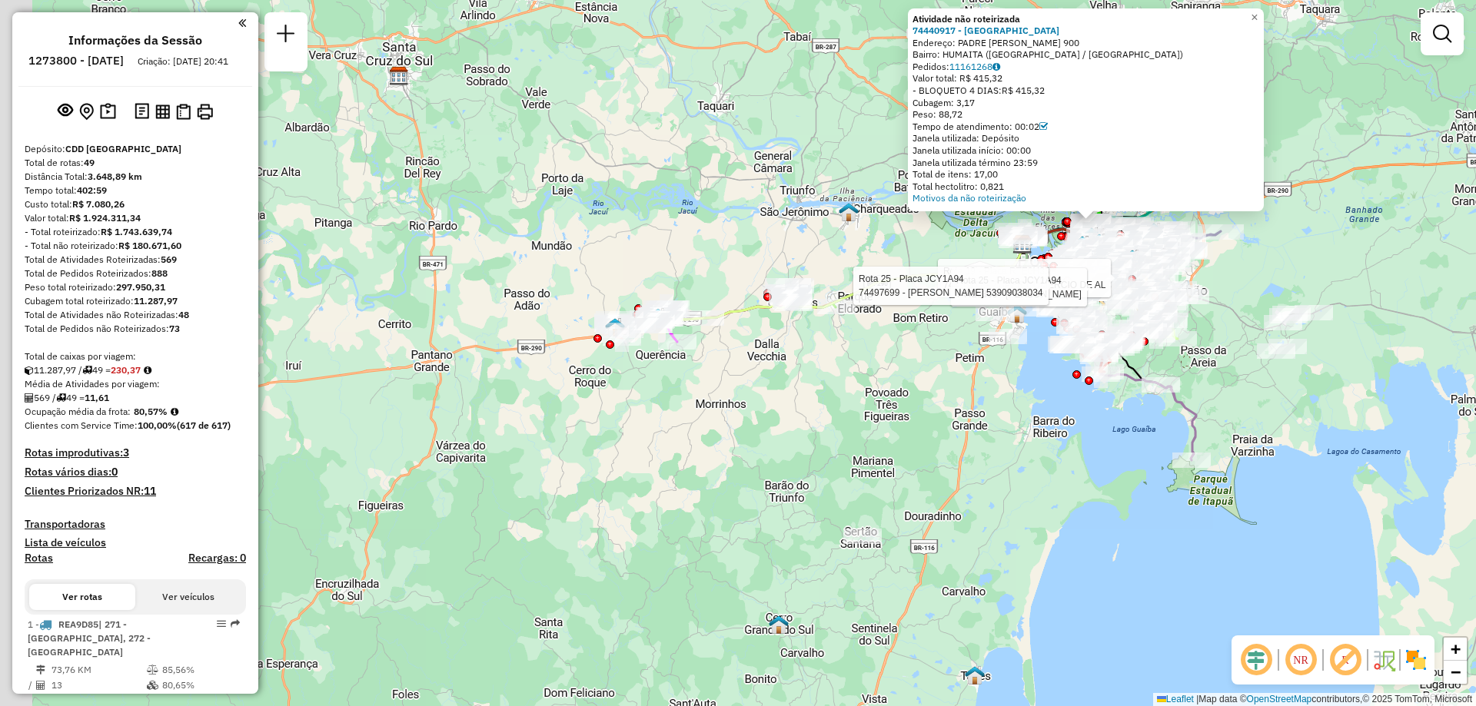
drag, startPoint x: 980, startPoint y: 560, endPoint x: 979, endPoint y: 382, distance: 178.3
click at [1000, 398] on div "Rota 19 - Placa RTE0H33 74426877 - ZUPER COMERCIO DE AL Rota 25 - Placa JCY1A94…" at bounding box center [738, 353] width 1476 height 706
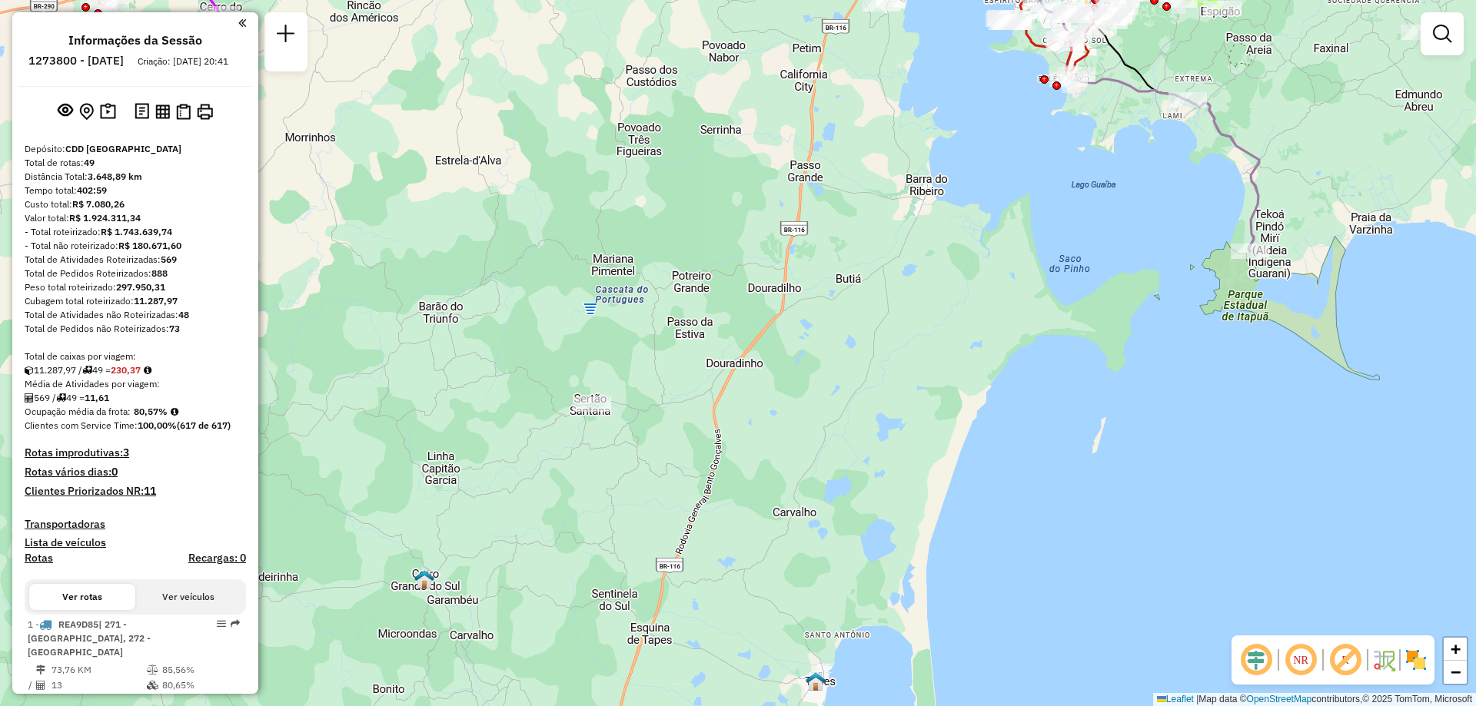
drag, startPoint x: 1273, startPoint y: 343, endPoint x: 1006, endPoint y: 255, distance: 280.7
click at [1014, 258] on div "Rota 19 - Placa RTE0H33 74426877 - ZUPER COMERCIO DE AL Rota 25 - Placa JCY1A94…" at bounding box center [738, 353] width 1476 height 706
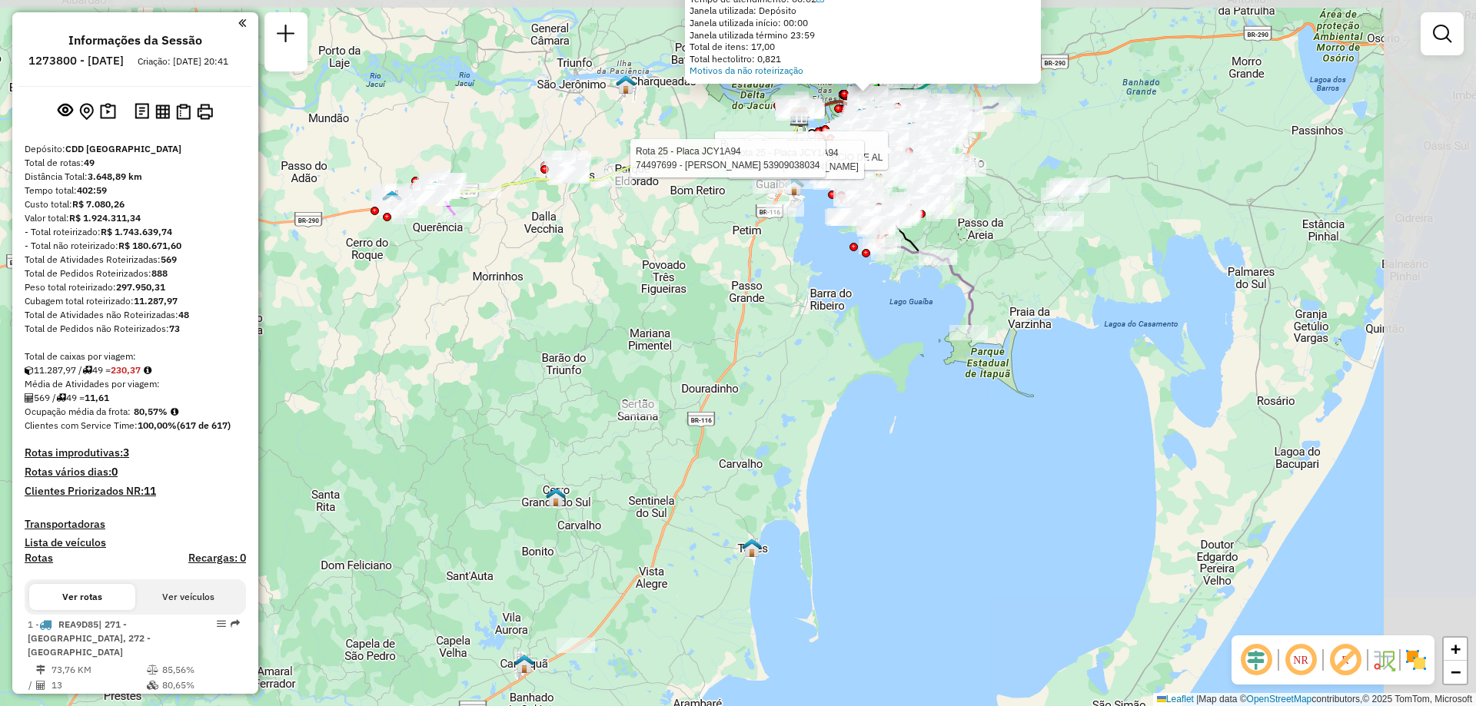
drag, startPoint x: 1114, startPoint y: 267, endPoint x: 887, endPoint y: 364, distance: 246.2
click at [887, 364] on div "Rota 19 - Placa RTE0H33 74426877 - ZUPER COMERCIO DE AL Rota 25 - Placa JCY1A94…" at bounding box center [738, 353] width 1476 height 706
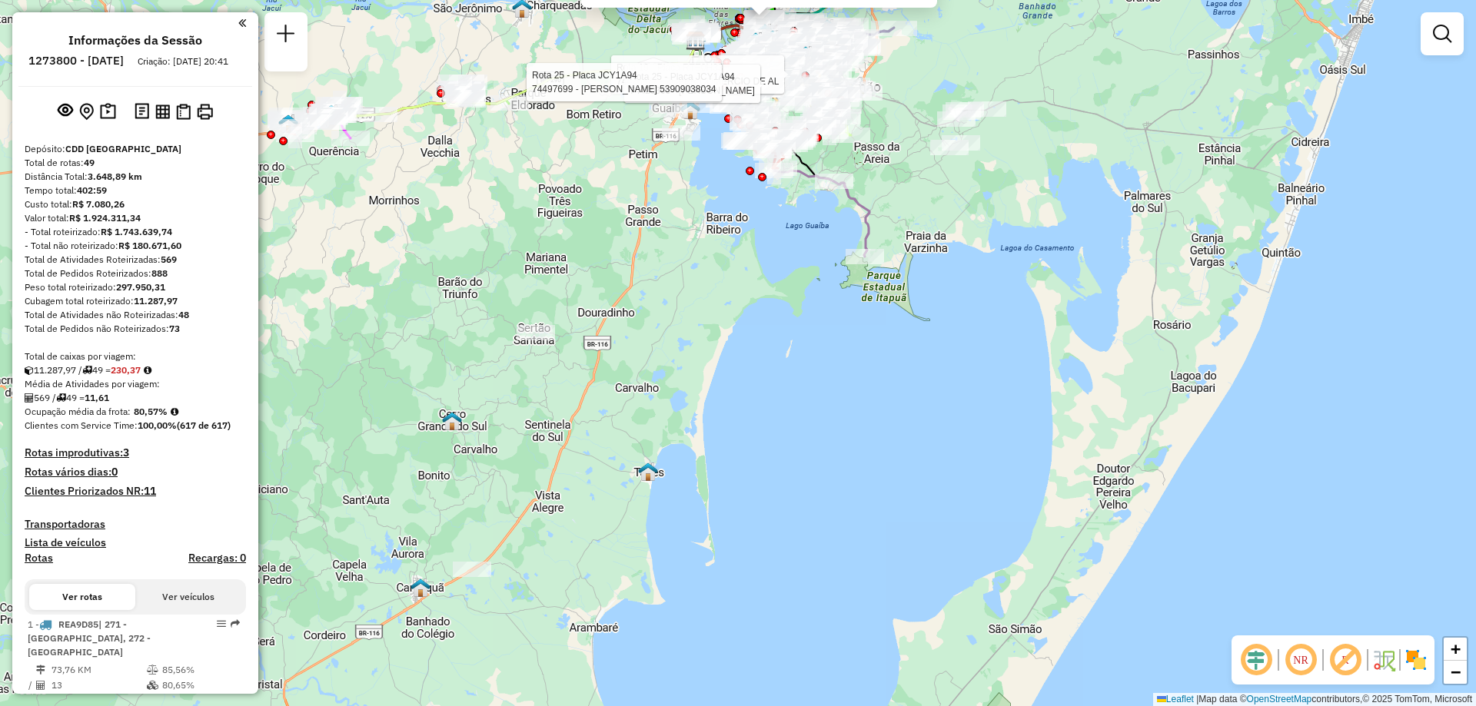
drag, startPoint x: 782, startPoint y: 508, endPoint x: 731, endPoint y: 409, distance: 111.7
click at [731, 409] on div "Rota 19 - Placa RTE0H33 74426877 - ZUPER COMERCIO DE AL Rota 25 - Placa JCY1A94…" at bounding box center [738, 353] width 1476 height 706
